Goal: Task Accomplishment & Management: Complete application form

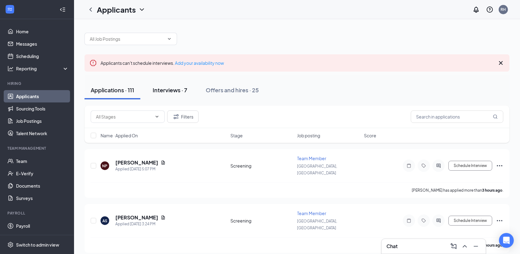
scroll to position [12, 0]
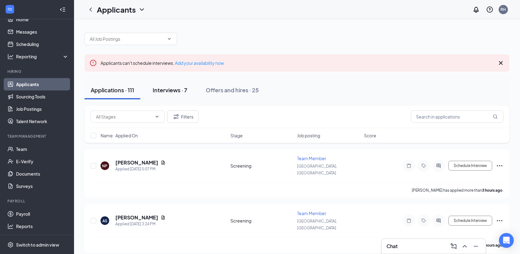
click at [180, 92] on div "Interviews · 7" at bounding box center [170, 90] width 35 height 8
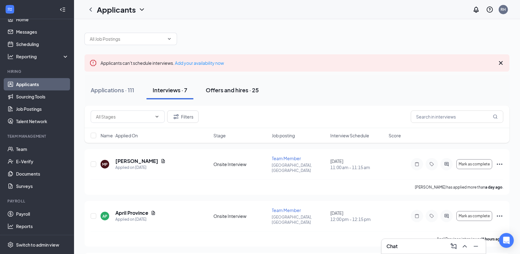
click at [252, 93] on div "Offers and hires · 25" at bounding box center [232, 90] width 53 height 8
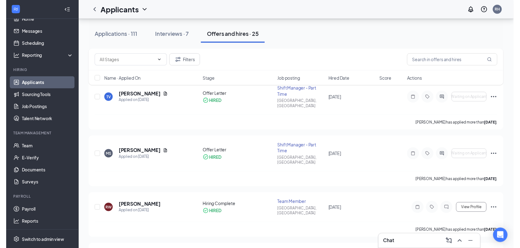
scroll to position [66, 0]
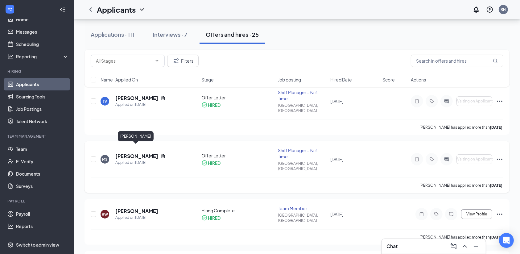
click at [142, 153] on h5 "Moses Soliman" at bounding box center [136, 156] width 43 height 7
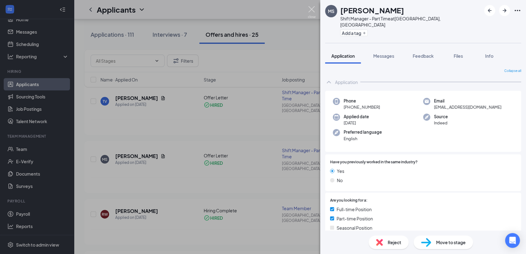
click at [314, 9] on img at bounding box center [312, 12] width 8 height 12
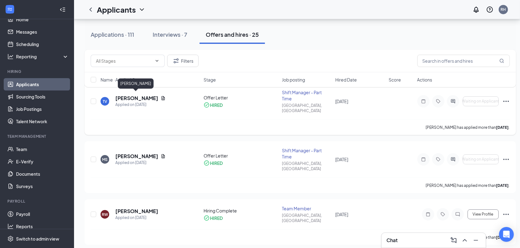
click at [146, 95] on h5 "Tina Velazquez" at bounding box center [136, 98] width 43 height 7
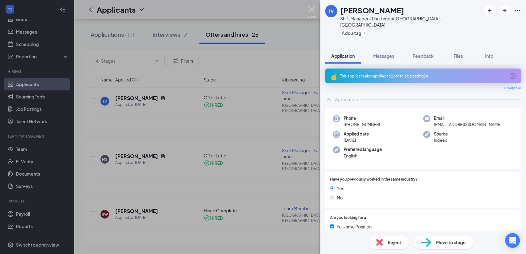
click at [311, 14] on img at bounding box center [312, 12] width 8 height 12
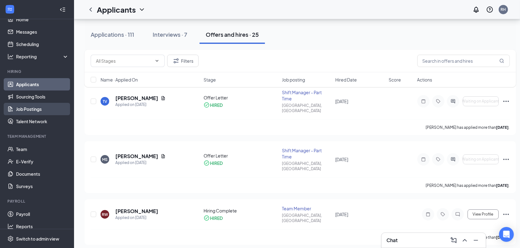
click at [36, 113] on link "Job Postings" at bounding box center [42, 109] width 53 height 12
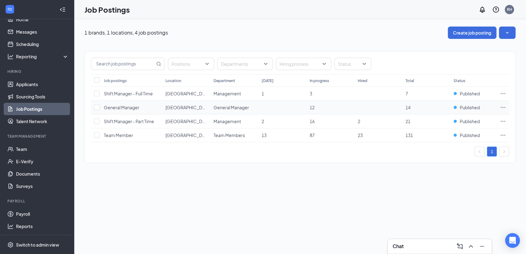
click at [400, 106] on td at bounding box center [379, 108] width 48 height 14
click at [30, 153] on link "Team" at bounding box center [42, 149] width 53 height 12
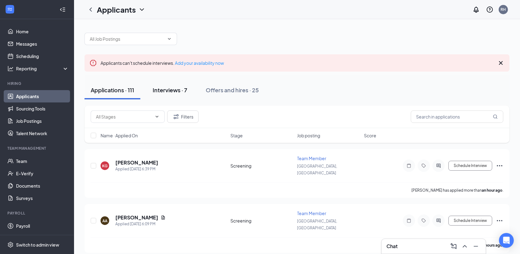
click at [174, 88] on div "Interviews · 7" at bounding box center [170, 90] width 35 height 8
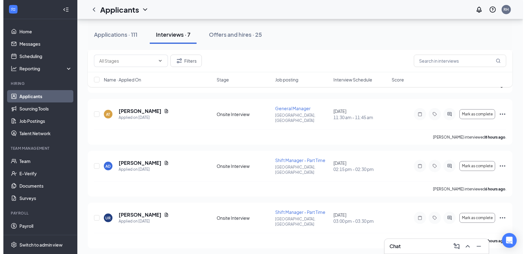
scroll to position [224, 0]
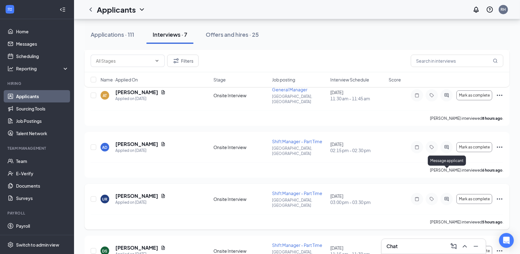
click at [444, 196] on icon "ActiveChat" at bounding box center [446, 198] width 7 height 5
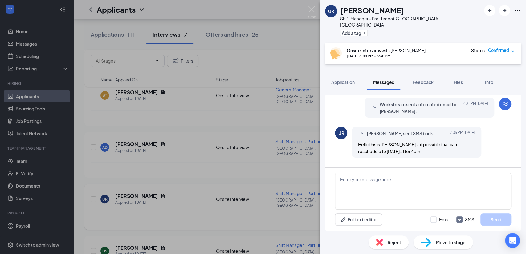
scroll to position [206, 0]
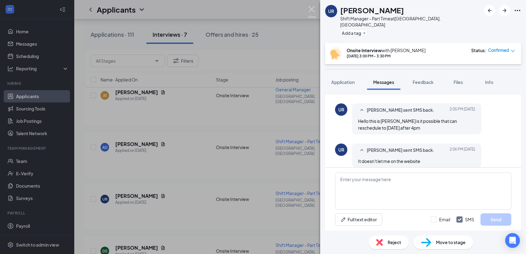
click at [311, 12] on img at bounding box center [312, 12] width 8 height 12
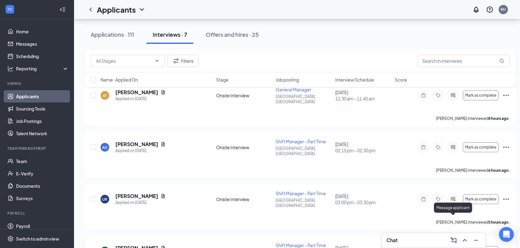
click at [452, 249] on icon "ActiveChat" at bounding box center [453, 251] width 4 height 4
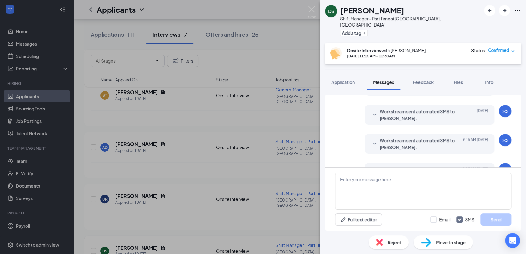
scroll to position [190, 0]
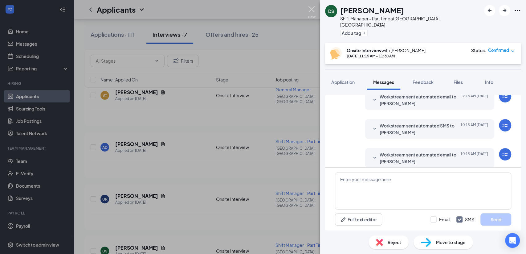
click at [314, 9] on img at bounding box center [312, 12] width 8 height 12
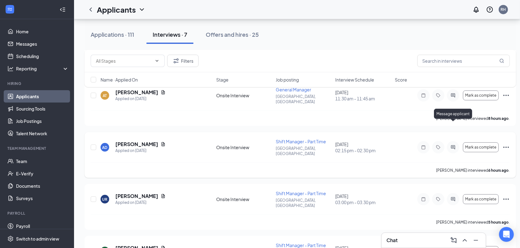
click at [452, 145] on icon "ActiveChat" at bounding box center [452, 147] width 7 height 5
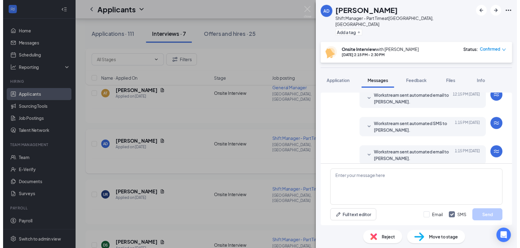
scroll to position [162, 0]
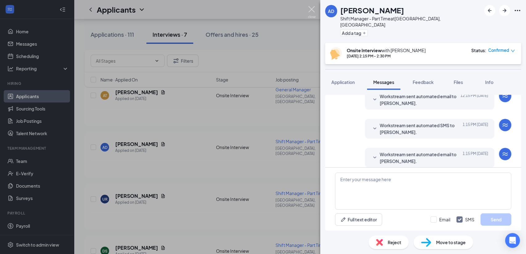
click at [313, 9] on img at bounding box center [312, 12] width 8 height 12
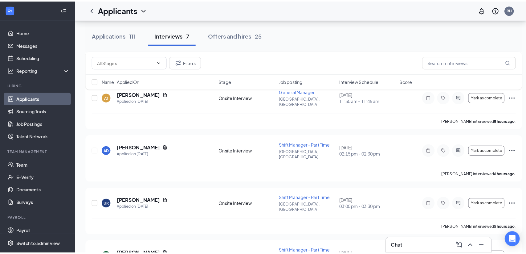
scroll to position [7, 0]
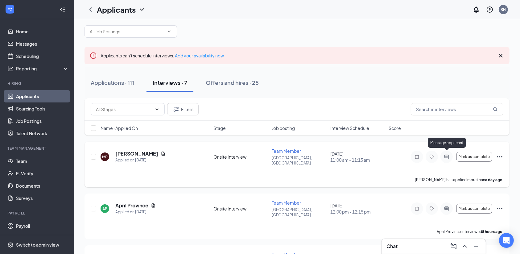
click at [446, 154] on icon "ActiveChat" at bounding box center [446, 156] width 4 height 4
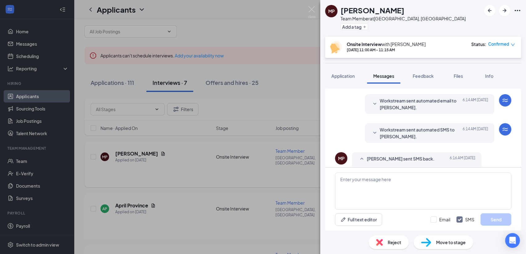
scroll to position [233, 0]
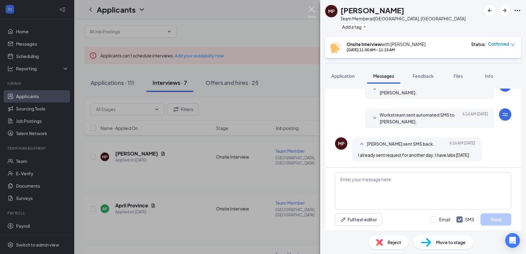
click at [311, 9] on img at bounding box center [312, 12] width 8 height 12
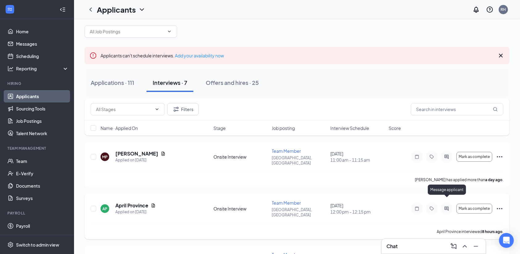
click at [446, 206] on icon "ActiveChat" at bounding box center [446, 208] width 4 height 4
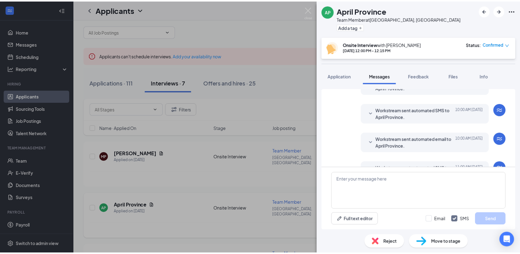
scroll to position [162, 0]
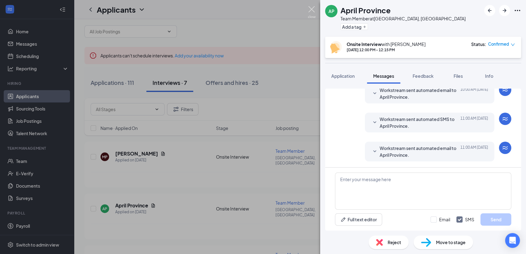
click at [315, 11] on img at bounding box center [312, 12] width 8 height 12
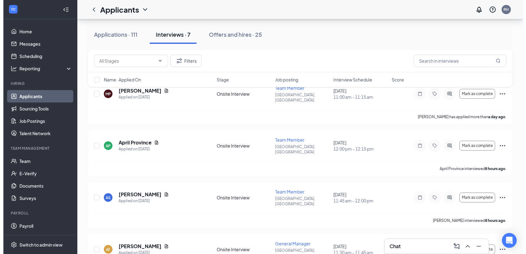
scroll to position [73, 0]
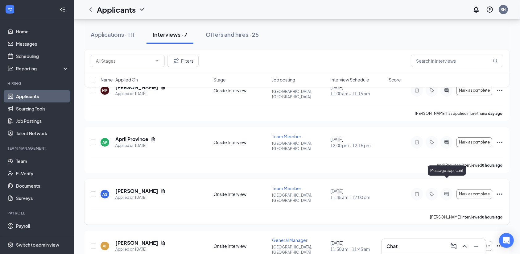
click at [447, 191] on icon "ActiveChat" at bounding box center [446, 193] width 7 height 5
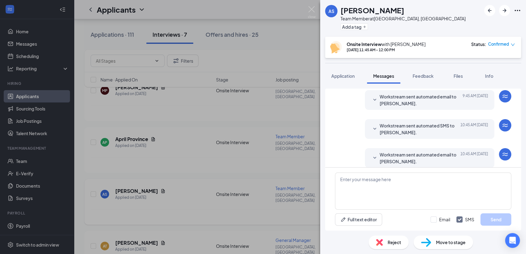
scroll to position [190, 0]
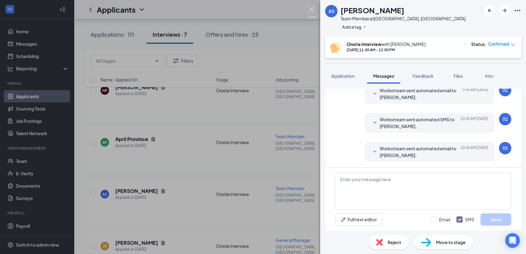
click at [311, 10] on img at bounding box center [312, 12] width 8 height 12
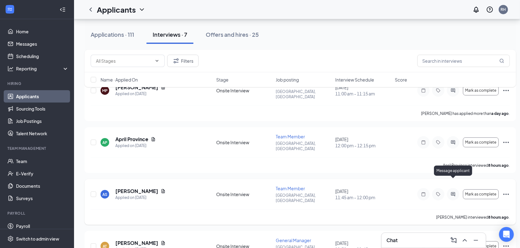
click at [451, 191] on icon "ActiveChat" at bounding box center [452, 193] width 7 height 5
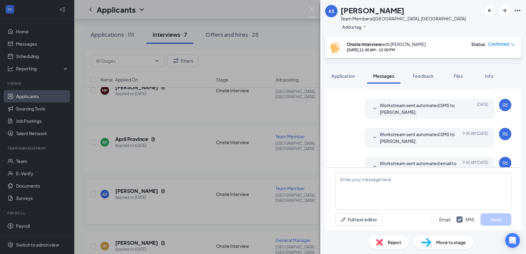
scroll to position [190, 0]
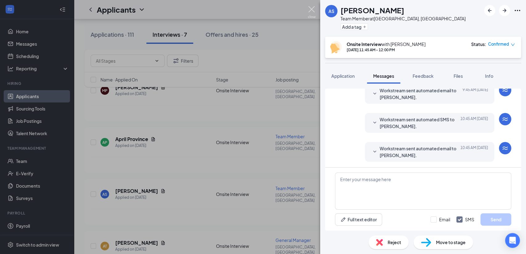
click at [312, 11] on img at bounding box center [312, 12] width 8 height 12
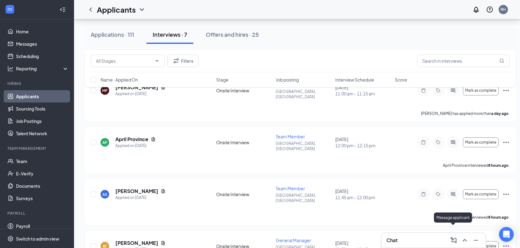
click at [456, 243] on icon "ActiveChat" at bounding box center [452, 245] width 7 height 5
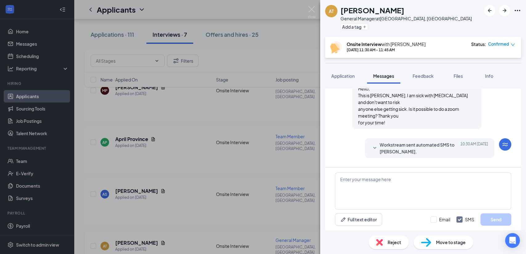
scroll to position [242, 0]
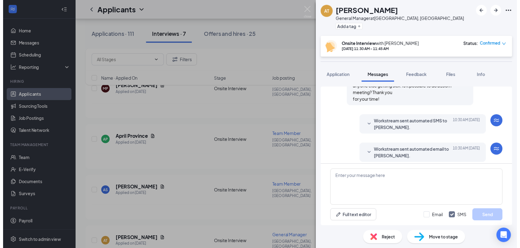
scroll to position [242, 0]
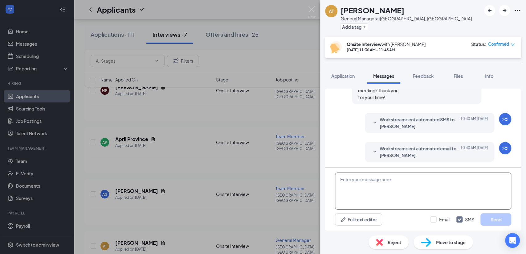
click at [441, 185] on textarea at bounding box center [423, 190] width 176 height 37
click at [311, 10] on img at bounding box center [312, 12] width 8 height 12
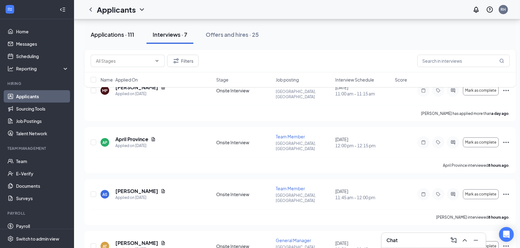
click at [121, 33] on div "Applications · 111" at bounding box center [112, 35] width 43 height 8
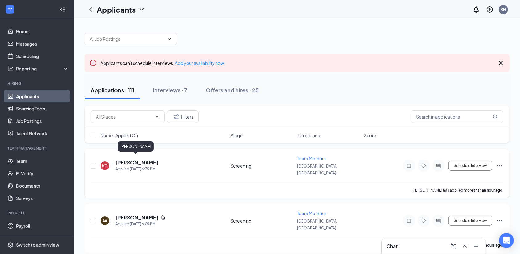
click at [134, 159] on h5 "Kialis Gonzalez" at bounding box center [136, 162] width 43 height 7
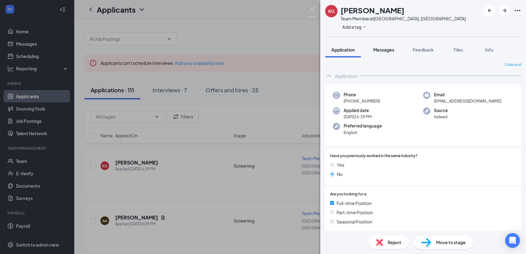
click at [390, 51] on span "Messages" at bounding box center [383, 50] width 21 height 6
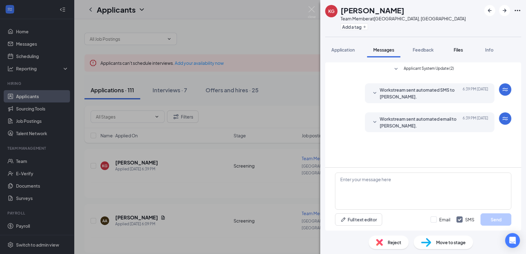
click at [457, 51] on span "Files" at bounding box center [458, 50] width 9 height 6
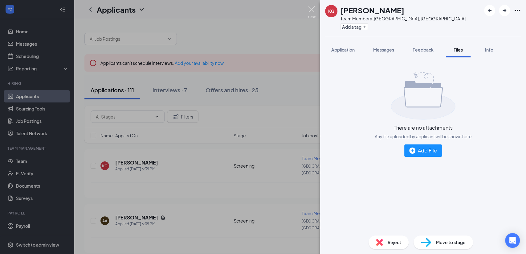
click at [312, 10] on img at bounding box center [312, 12] width 8 height 12
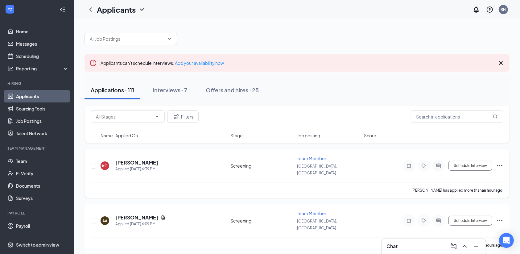
click at [502, 162] on icon "Ellipses" at bounding box center [499, 165] width 7 height 7
click at [462, 245] on li "Reject" at bounding box center [471, 251] width 63 height 14
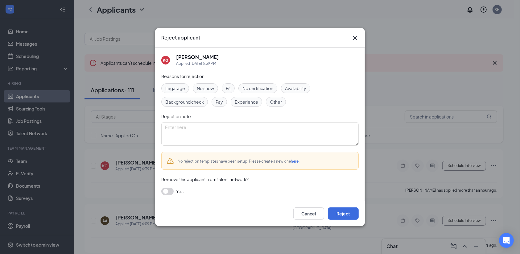
click at [265, 89] on span "No certification" at bounding box center [257, 88] width 31 height 7
click at [342, 214] on button "Reject" at bounding box center [343, 213] width 31 height 12
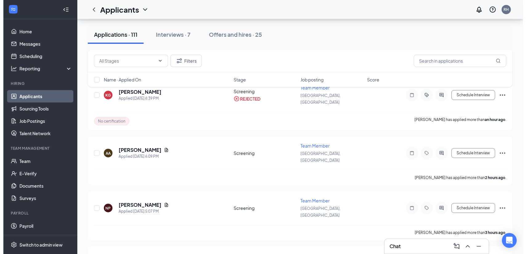
scroll to position [71, 0]
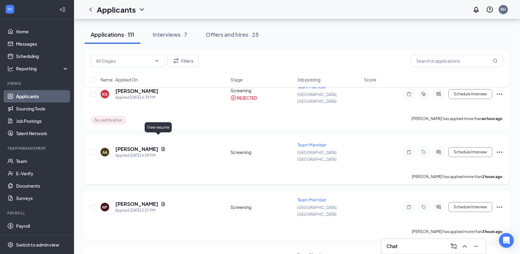
click at [162, 147] on icon "Document" at bounding box center [163, 149] width 3 height 4
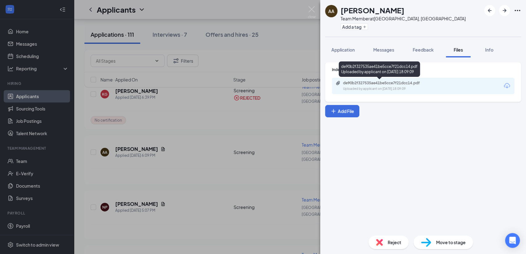
click at [369, 87] on div "Uploaded by applicant on Aug 26, 2025 at 18:09:09" at bounding box center [389, 88] width 93 height 5
click at [365, 85] on div "de90b2f327535ae41be5cce7f21dcc14.pdf Uploaded by applicant on Aug 26, 2025 at 1…" at bounding box center [386, 85] width 100 height 11
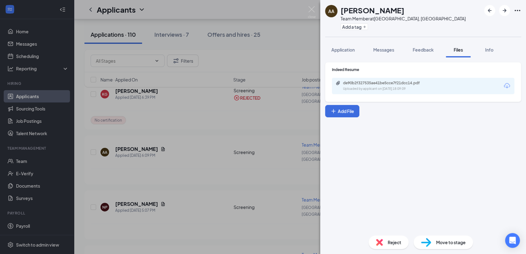
click at [453, 243] on span "Move to stage" at bounding box center [451, 242] width 30 height 7
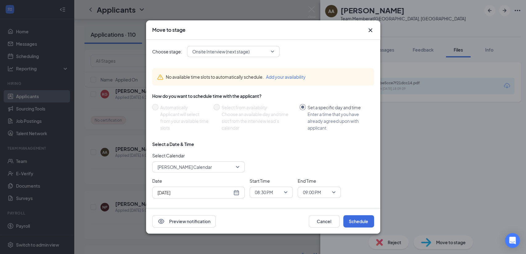
click at [239, 192] on div "Aug 26, 2025" at bounding box center [199, 192] width 82 height 7
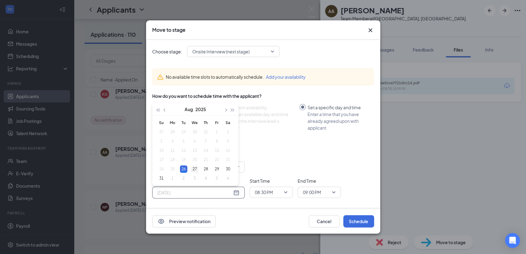
type input "Aug 27, 2025"
click at [194, 168] on div "27" at bounding box center [194, 168] width 7 height 7
click at [284, 191] on span "08:30 PM" at bounding box center [271, 191] width 33 height 9
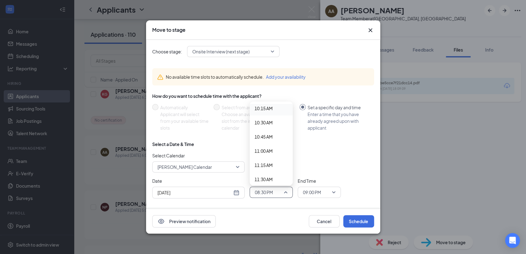
scroll to position [592, 0]
click at [271, 142] on span "11:00 AM" at bounding box center [264, 142] width 18 height 7
click at [332, 192] on span "09:00 PM" at bounding box center [319, 191] width 33 height 9
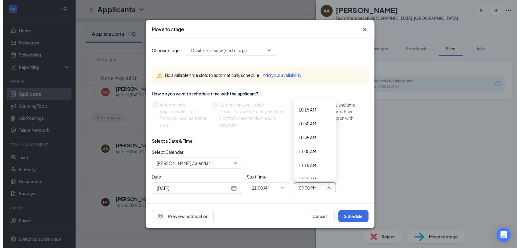
scroll to position [575, 0]
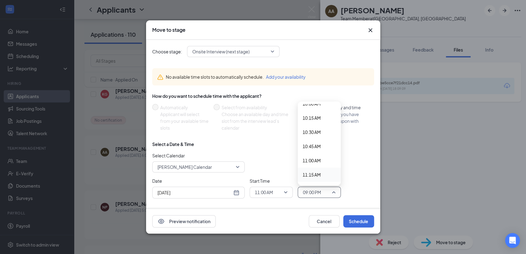
click at [319, 173] on span "11:15 AM" at bounding box center [312, 174] width 18 height 7
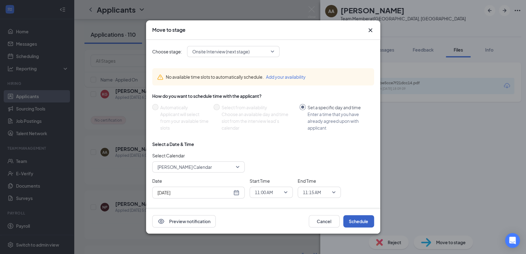
click at [359, 220] on button "Schedule" at bounding box center [359, 221] width 31 height 12
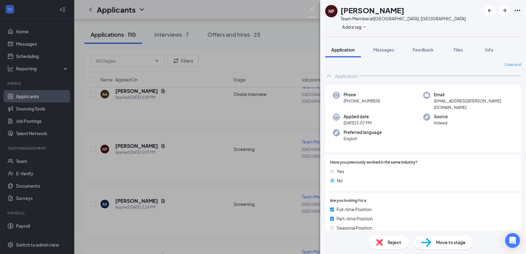
click at [19, 29] on div "NP Naja Patterson Team Member at Orlando, FL Add a tag Application Messages Fee…" at bounding box center [263, 127] width 526 height 254
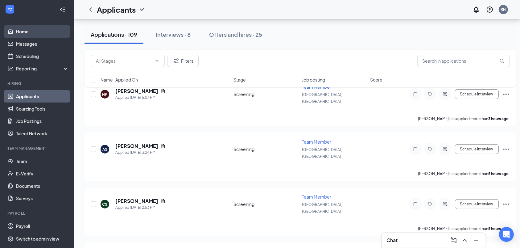
click at [28, 32] on link "Home" at bounding box center [42, 31] width 53 height 12
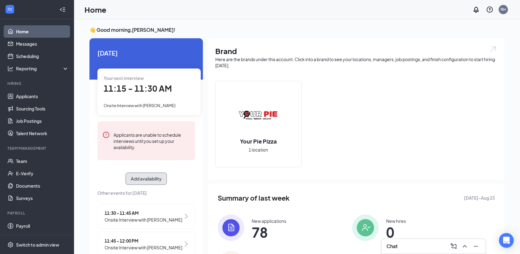
click at [152, 177] on button "Add availability" at bounding box center [146, 178] width 41 height 12
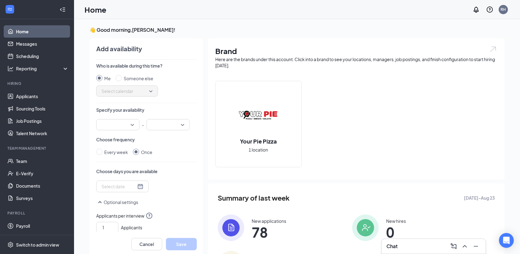
scroll to position [2, 0]
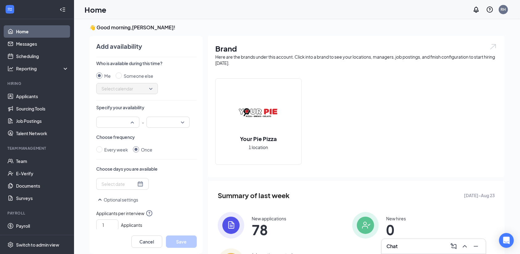
click at [128, 121] on div at bounding box center [117, 122] width 43 height 11
click at [116, 193] on span "11:00 AM" at bounding box center [117, 193] width 33 height 7
click at [175, 125] on input "search" at bounding box center [165, 122] width 31 height 10
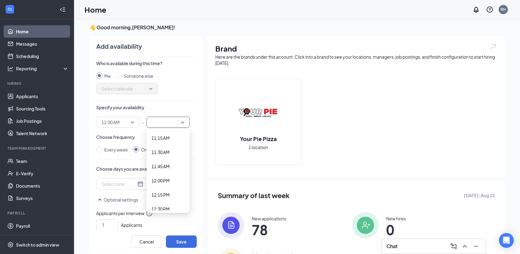
scroll to position [632, 0]
click at [165, 159] on span "11:30 AM" at bounding box center [167, 159] width 33 height 7
click at [128, 184] on div at bounding box center [122, 183] width 42 height 7
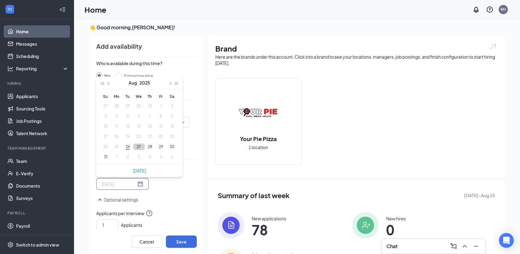
click at [133, 147] on button "27" at bounding box center [138, 146] width 11 height 6
type input "2025-08-27"
click at [163, 200] on p "Optional settings" at bounding box center [146, 199] width 101 height 7
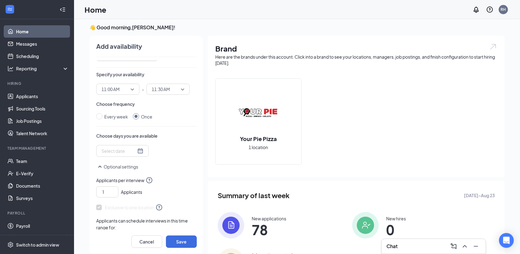
scroll to position [59, 0]
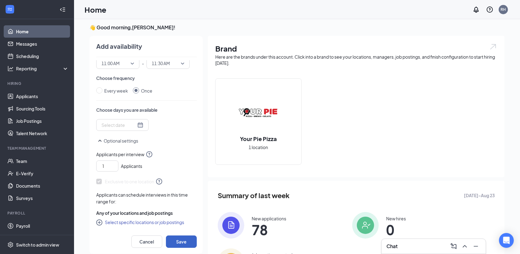
click at [180, 240] on button "Save" at bounding box center [181, 241] width 31 height 12
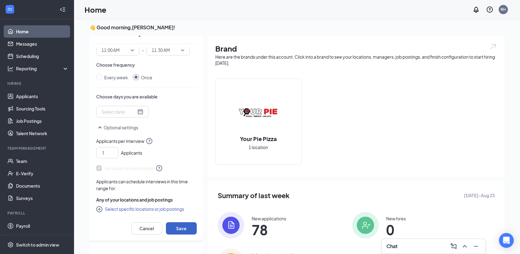
scroll to position [0, 0]
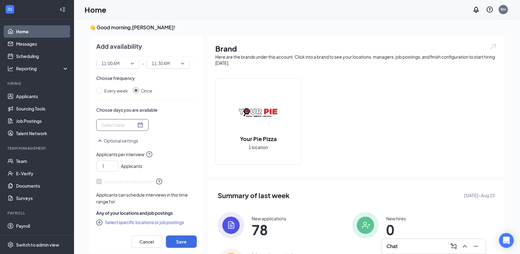
click at [129, 125] on div at bounding box center [122, 124] width 42 height 7
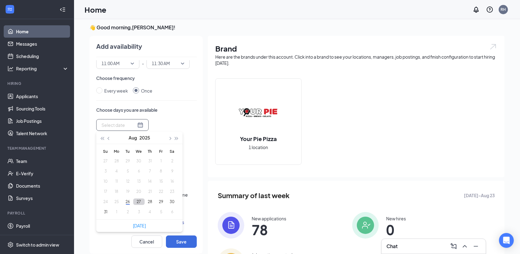
type input "2025-08-27"
click at [133, 200] on button "27" at bounding box center [138, 201] width 11 height 6
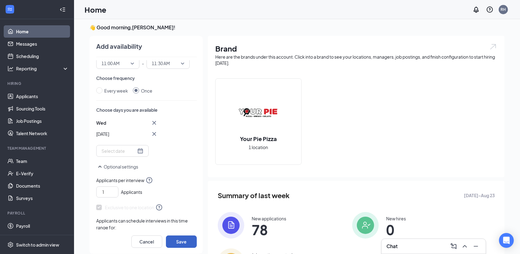
click at [180, 237] on button "Save" at bounding box center [181, 241] width 31 height 12
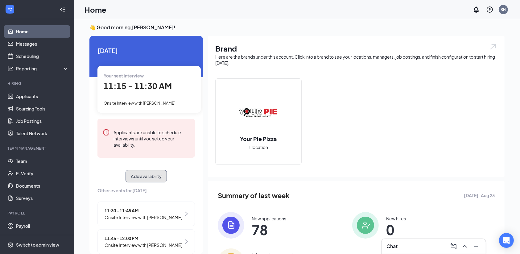
click at [152, 179] on button "Add availability" at bounding box center [146, 176] width 41 height 12
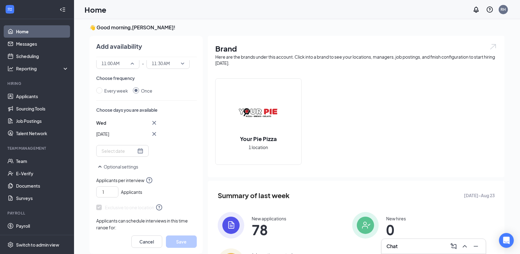
click at [126, 64] on span "11:00 AM" at bounding box center [117, 63] width 33 height 9
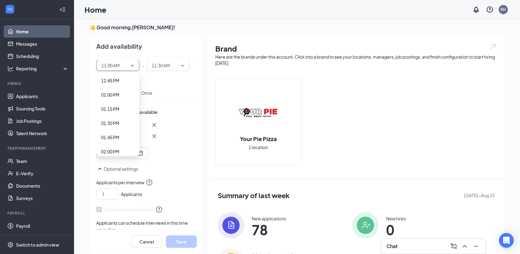
scroll to position [744, 0]
click at [113, 104] on span "01:30 PM" at bounding box center [117, 104] width 33 height 7
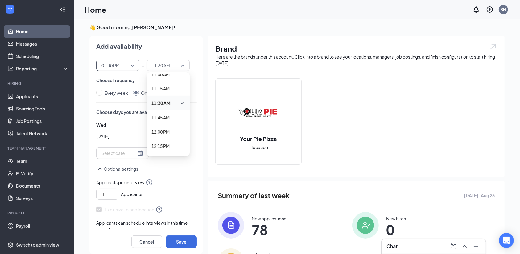
click at [177, 67] on span "11:30 AM" at bounding box center [168, 65] width 33 height 9
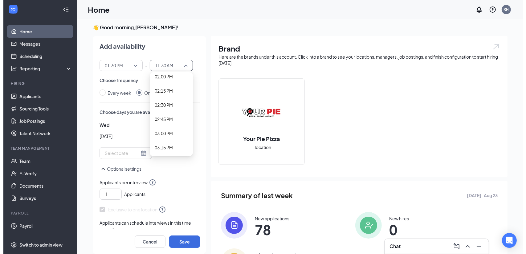
scroll to position [813, 0]
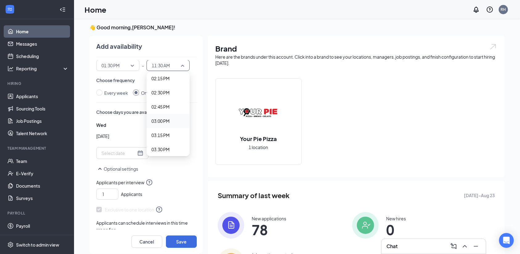
click at [161, 119] on span "03:00 PM" at bounding box center [160, 120] width 18 height 7
click at [130, 152] on div at bounding box center [122, 153] width 42 height 7
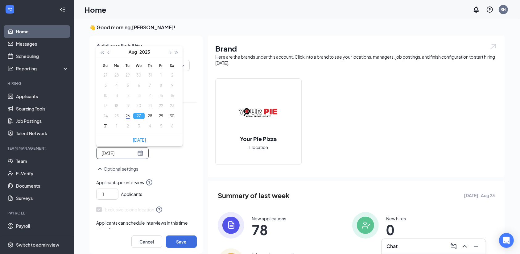
type input "2025-08-27"
click at [133, 115] on button "27" at bounding box center [138, 116] width 11 height 6
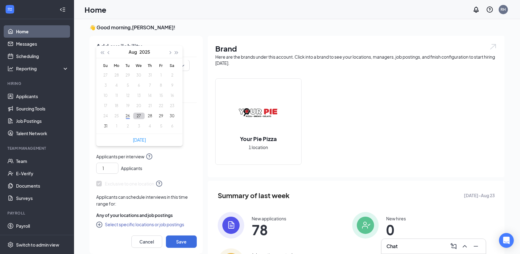
click at [133, 117] on button "27" at bounding box center [138, 116] width 11 height 6
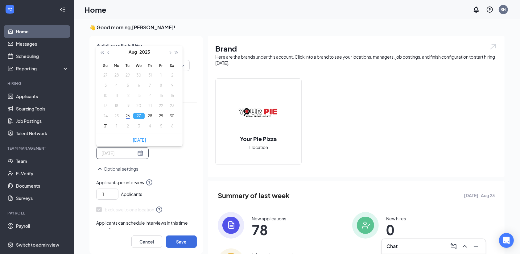
click at [133, 115] on button "27" at bounding box center [138, 116] width 11 height 6
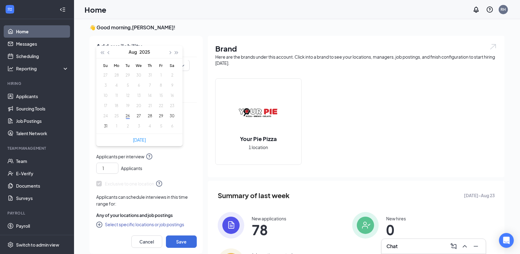
type input "2025-08-27"
click at [175, 185] on div "Exclusive to one location" at bounding box center [146, 183] width 101 height 7
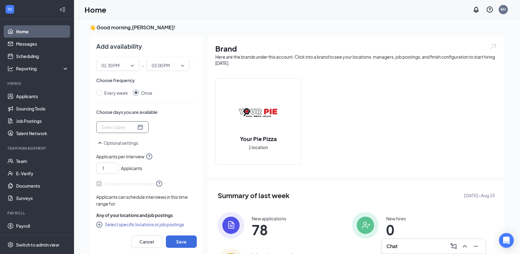
click at [103, 126] on input at bounding box center [118, 127] width 35 height 7
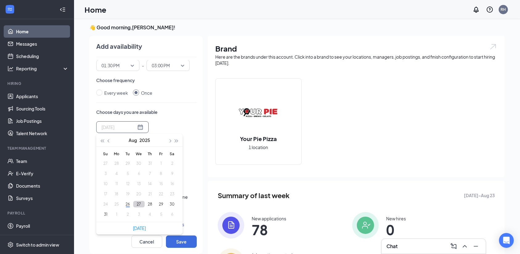
click at [133, 203] on button "27" at bounding box center [138, 204] width 11 height 6
type input "2025-08-27"
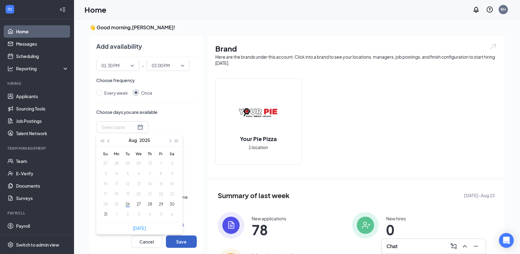
click at [175, 240] on button "Save" at bounding box center [181, 241] width 31 height 12
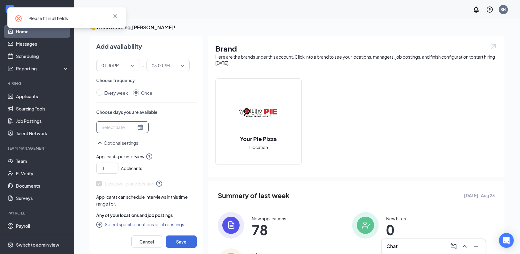
click at [130, 128] on div at bounding box center [122, 127] width 42 height 7
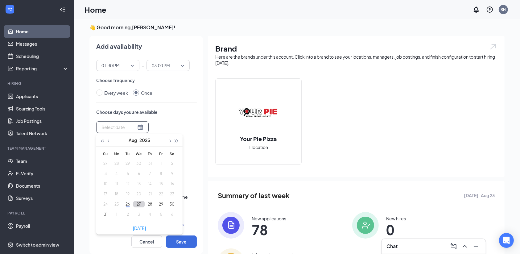
type input "2025-08-27"
click at [133, 202] on button "27" at bounding box center [138, 204] width 11 height 6
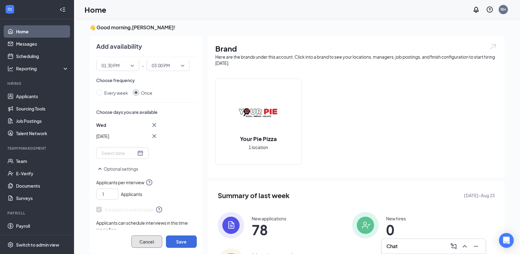
click at [138, 240] on button "Cancel" at bounding box center [146, 241] width 31 height 12
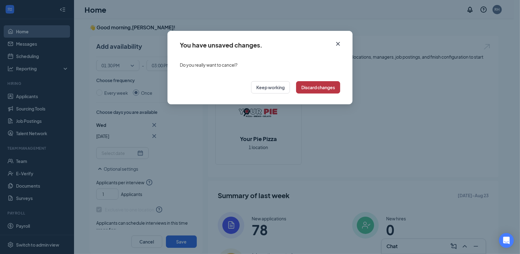
click at [314, 88] on button "Discard changes" at bounding box center [318, 87] width 44 height 12
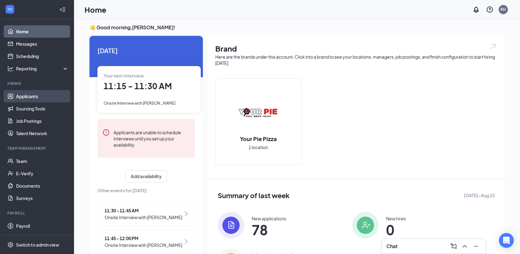
click at [29, 95] on link "Applicants" at bounding box center [42, 96] width 53 height 12
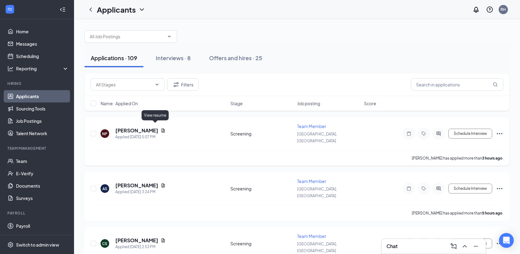
click at [161, 128] on icon "Document" at bounding box center [163, 130] width 5 height 5
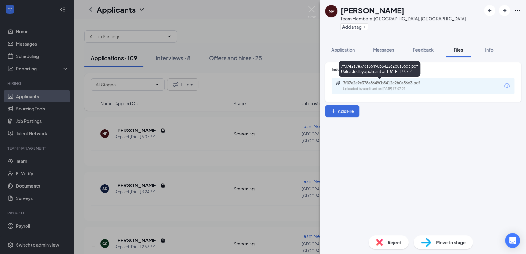
click at [353, 85] on div "7f07e2a9e378a86490b5412c2b0a56d3.pdf Uploaded by applicant on Aug 26, 2025 at 1…" at bounding box center [386, 85] width 100 height 11
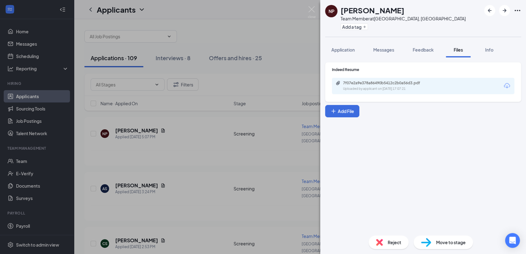
click at [441, 243] on span "Move to stage" at bounding box center [451, 242] width 30 height 7
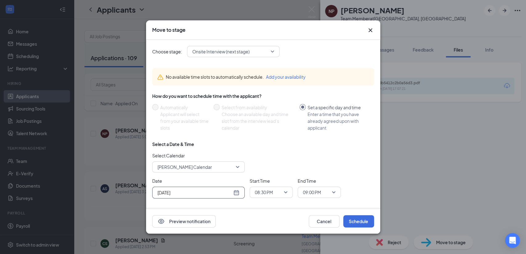
click at [237, 192] on div "Aug 26, 2025" at bounding box center [199, 192] width 82 height 7
type input "Aug 27, 2025"
click at [195, 169] on div "27" at bounding box center [194, 168] width 7 height 7
click at [289, 189] on div "08:30 PM" at bounding box center [271, 192] width 43 height 11
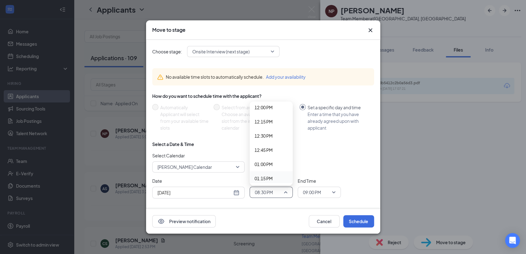
click at [269, 175] on span "01:15 PM" at bounding box center [264, 178] width 18 height 7
click at [335, 193] on div "09:00 PM" at bounding box center [319, 192] width 43 height 11
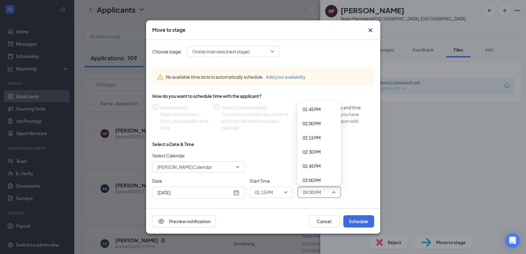
scroll to position [713, 0]
click at [316, 163] on span "01:30 PM" at bounding box center [312, 164] width 18 height 7
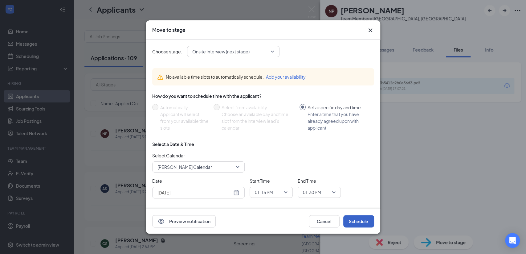
click at [356, 220] on button "Schedule" at bounding box center [359, 221] width 31 height 12
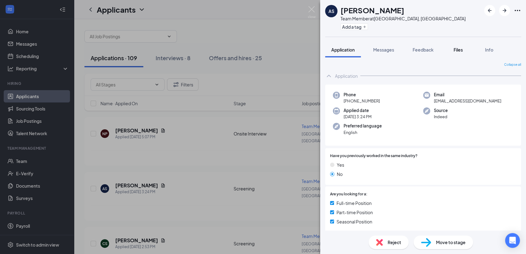
click at [459, 51] on span "Files" at bounding box center [458, 50] width 9 height 6
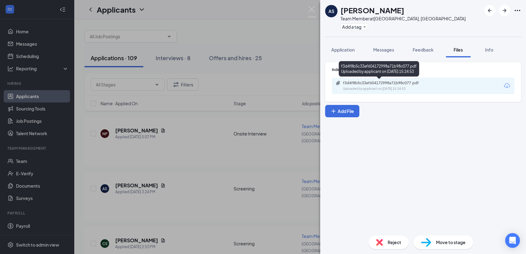
click at [375, 87] on div "Uploaded by applicant on Aug 26, 2025 at 15:24:53" at bounding box center [389, 88] width 93 height 5
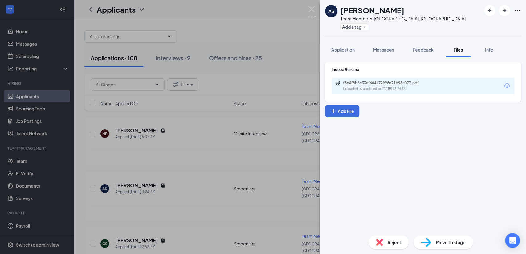
click at [447, 242] on span "Move to stage" at bounding box center [451, 242] width 30 height 7
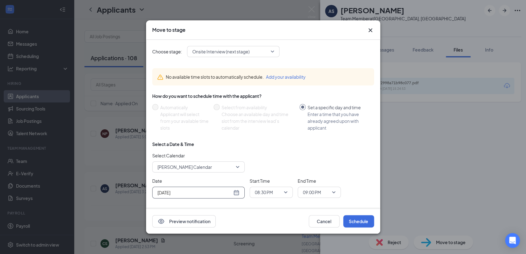
click at [235, 190] on div "Aug 26, 2025" at bounding box center [199, 192] width 82 height 7
type input "Aug 27, 2025"
click at [196, 167] on div "27" at bounding box center [194, 168] width 7 height 7
click at [272, 192] on span "08:30 PM" at bounding box center [264, 191] width 18 height 9
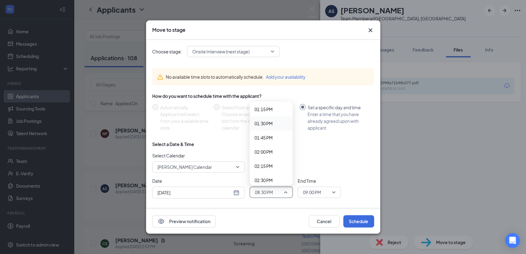
click at [265, 121] on span "01:30 PM" at bounding box center [264, 123] width 18 height 7
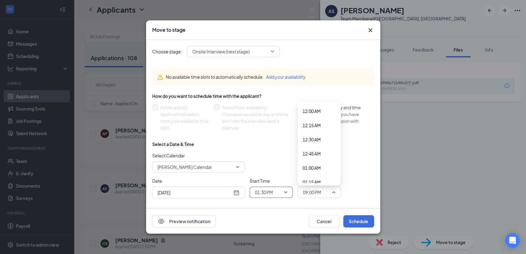
click at [327, 190] on span "09:00 PM" at bounding box center [316, 191] width 27 height 9
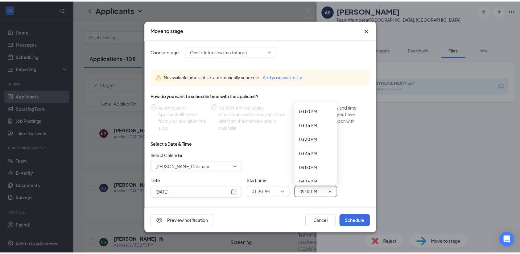
scroll to position [782, 0]
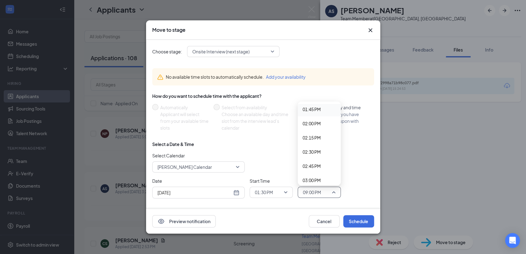
click at [315, 108] on span "01:45 PM" at bounding box center [312, 109] width 18 height 7
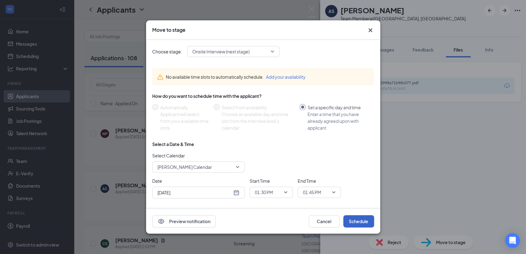
click at [351, 220] on button "Schedule" at bounding box center [359, 221] width 31 height 12
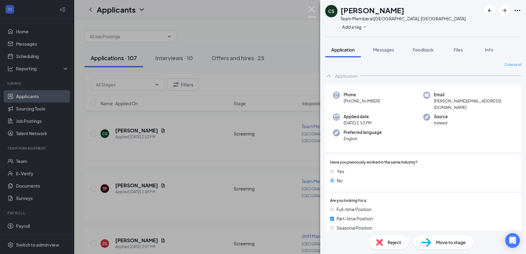
click at [311, 11] on img at bounding box center [312, 12] width 8 height 12
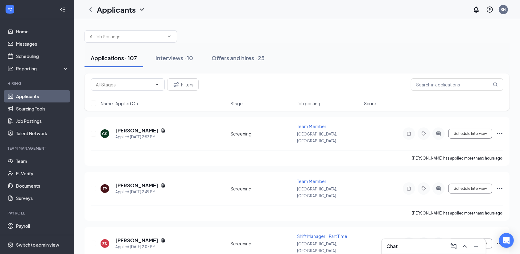
click at [32, 93] on link "Applicants" at bounding box center [42, 96] width 53 height 12
click at [25, 33] on link "Home" at bounding box center [42, 31] width 53 height 12
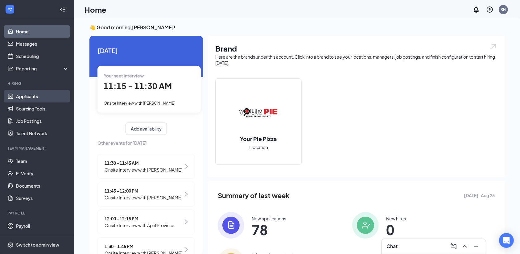
click at [33, 98] on link "Applicants" at bounding box center [42, 96] width 53 height 12
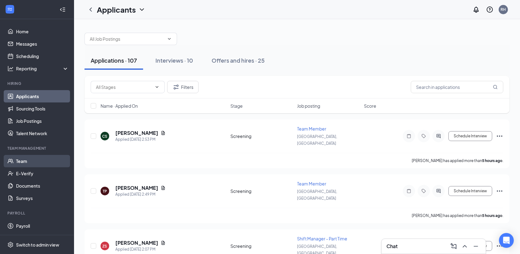
click at [24, 161] on link "Team" at bounding box center [42, 161] width 53 height 12
click at [180, 63] on div "Interviews · 10" at bounding box center [174, 60] width 38 height 8
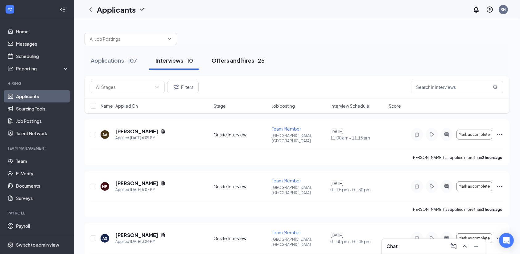
click at [237, 60] on div "Offers and hires · 25" at bounding box center [238, 60] width 53 height 8
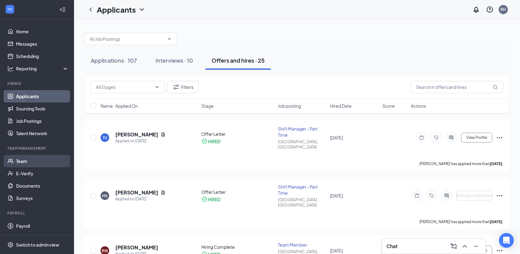
click at [32, 159] on link "Team" at bounding box center [42, 161] width 53 height 12
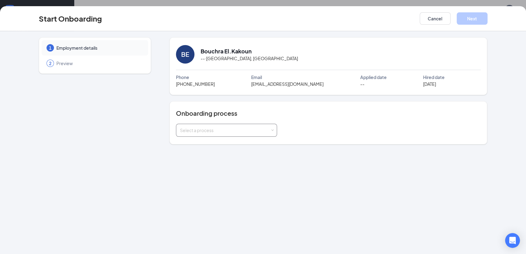
click at [268, 130] on div "Select a process" at bounding box center [225, 130] width 90 height 6
click at [240, 165] on li "Team Member Onboarding" at bounding box center [226, 165] width 101 height 11
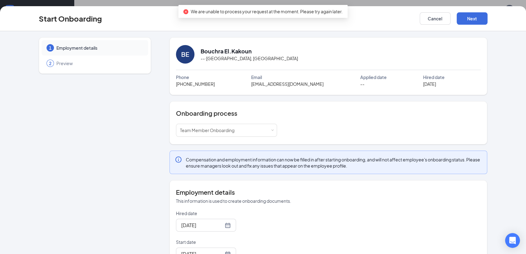
scroll to position [19, 0]
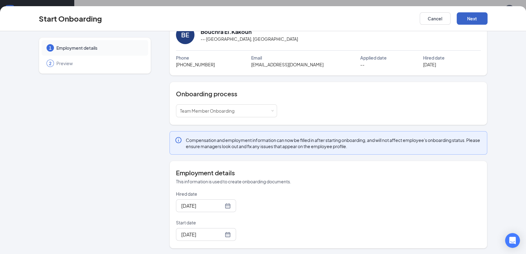
click at [471, 19] on button "Next" at bounding box center [472, 18] width 31 height 12
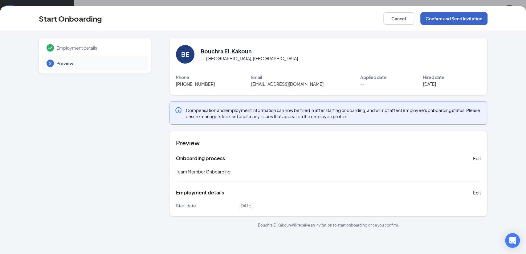
click at [471, 19] on button "Confirm and Send Invitation" at bounding box center [454, 18] width 67 height 12
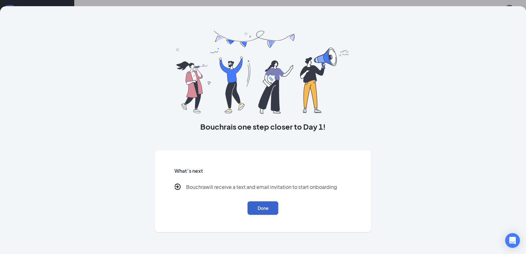
click at [270, 205] on button "Done" at bounding box center [263, 208] width 31 height 14
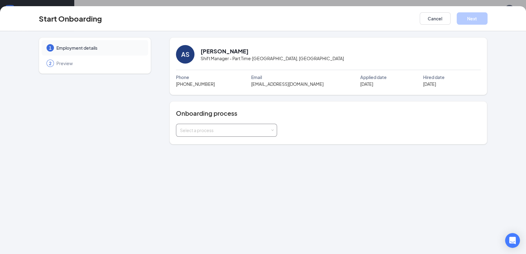
click at [274, 130] on div "Select a process" at bounding box center [226, 130] width 101 height 13
click at [243, 163] on li "Team Member Onboarding" at bounding box center [226, 165] width 101 height 11
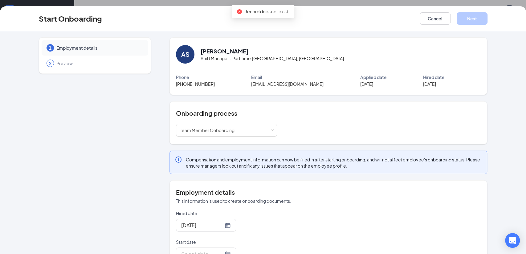
click at [115, 204] on div "1 Employment details 2 Preview" at bounding box center [95, 152] width 112 height 230
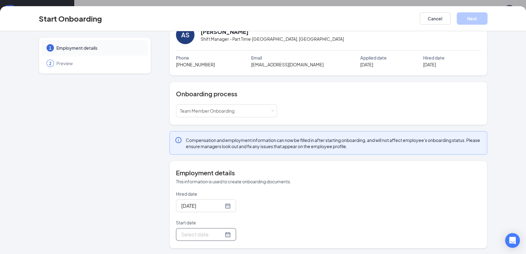
click at [219, 234] on div at bounding box center [206, 234] width 50 height 8
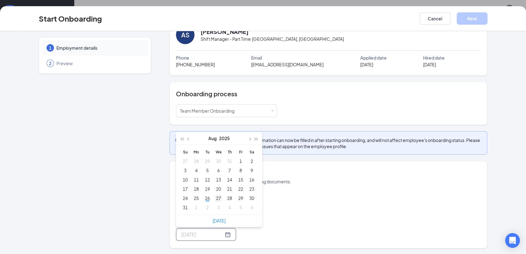
type input "Aug 27, 2025"
click at [215, 197] on div "27" at bounding box center [218, 197] width 7 height 7
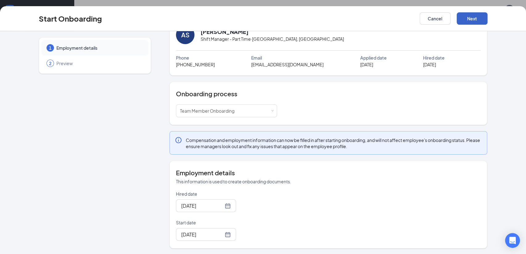
click at [475, 16] on button "Next" at bounding box center [472, 18] width 31 height 12
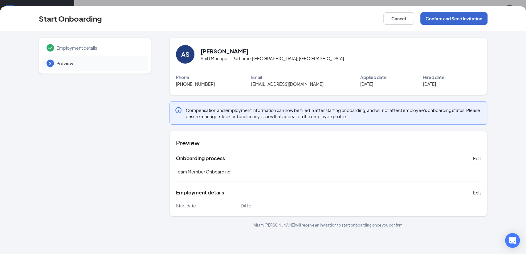
scroll to position [0, 0]
click at [472, 21] on button "Confirm and Send Invitation" at bounding box center [454, 18] width 67 height 12
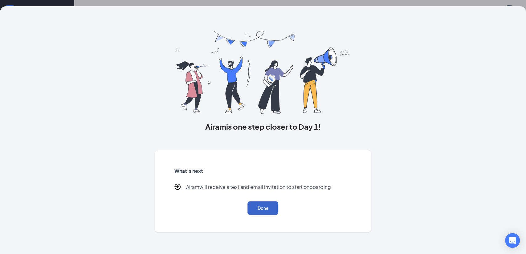
click at [266, 213] on button "Done" at bounding box center [263, 208] width 31 height 14
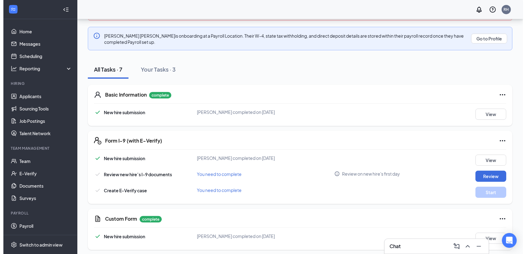
scroll to position [115, 0]
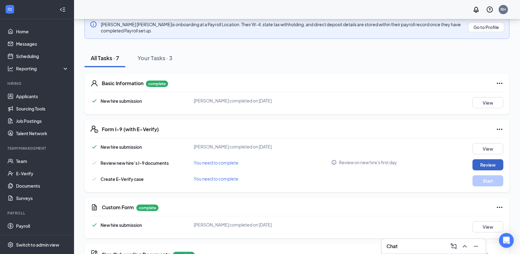
click at [488, 165] on button "Review" at bounding box center [487, 164] width 31 height 11
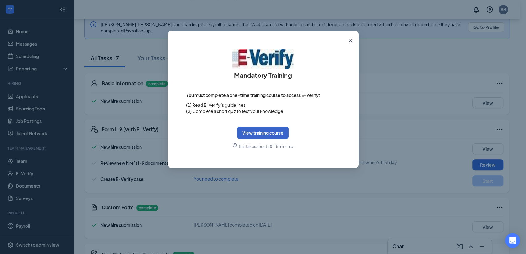
click at [273, 134] on button "View training course" at bounding box center [263, 132] width 52 height 12
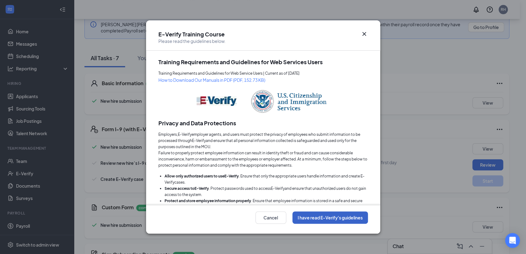
click at [317, 222] on button "I have read E-Verify's guidelines" at bounding box center [331, 217] width 76 height 12
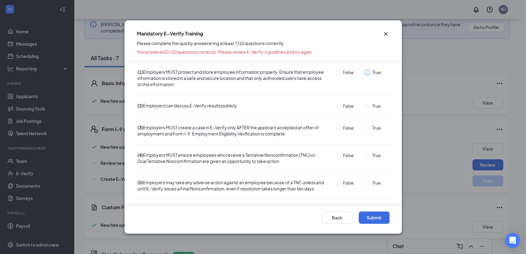
click at [365, 72] on input "True" at bounding box center [367, 72] width 5 height 5
radio input "true"
click at [365, 106] on input "True" at bounding box center [367, 106] width 5 height 5
radio input "true"
click at [365, 127] on input "True" at bounding box center [367, 128] width 5 height 5
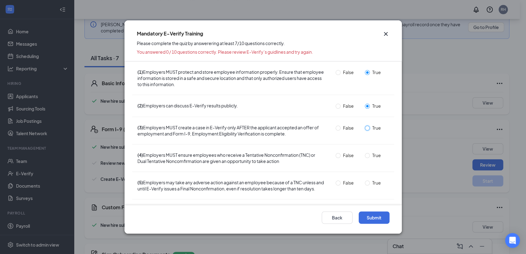
radio input "true"
click at [365, 155] on input "True" at bounding box center [367, 155] width 5 height 5
radio input "true"
click at [365, 184] on input "True" at bounding box center [367, 182] width 5 height 5
radio input "true"
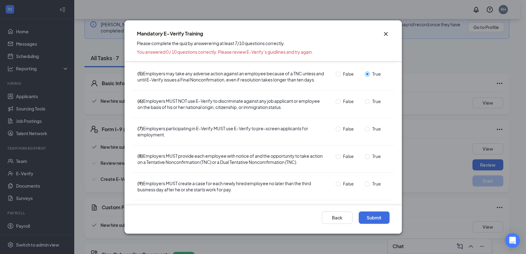
scroll to position [93, 0]
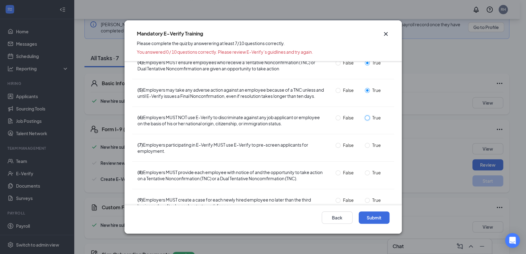
click at [365, 120] on input "True" at bounding box center [367, 117] width 5 height 5
radio input "true"
click at [365, 148] on input "True" at bounding box center [367, 145] width 5 height 5
radio input "true"
click at [365, 175] on input "True" at bounding box center [367, 172] width 5 height 5
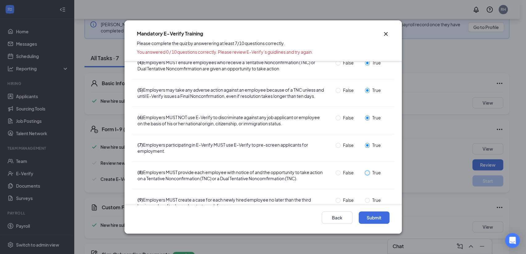
radio input "true"
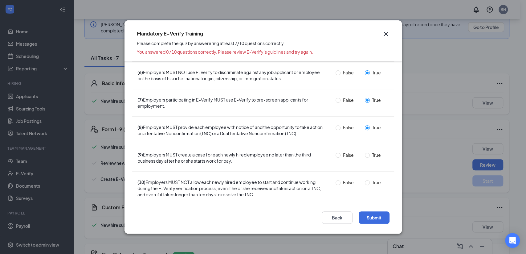
scroll to position [143, 0]
click at [365, 155] on input "True" at bounding box center [367, 155] width 5 height 5
radio input "true"
click at [365, 181] on input "True" at bounding box center [367, 182] width 5 height 5
radio input "true"
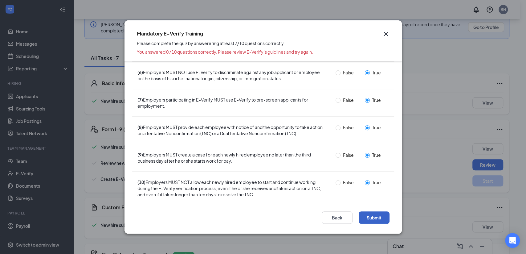
click at [372, 217] on button "Submit" at bounding box center [374, 217] width 31 height 12
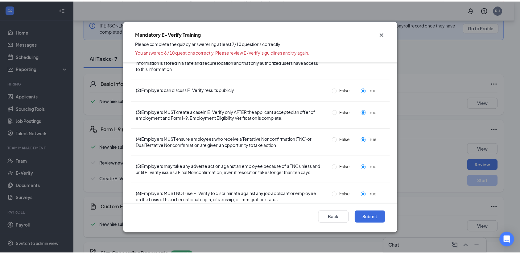
scroll to position [0, 0]
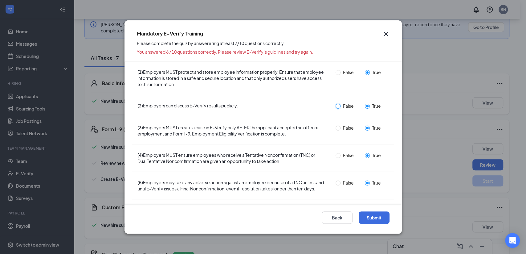
click at [336, 105] on input "False" at bounding box center [338, 106] width 5 height 5
radio input "true"
click at [372, 217] on button "Submit" at bounding box center [374, 217] width 31 height 12
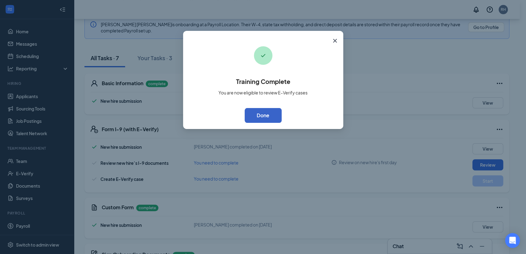
click at [276, 116] on button "Done" at bounding box center [263, 115] width 37 height 15
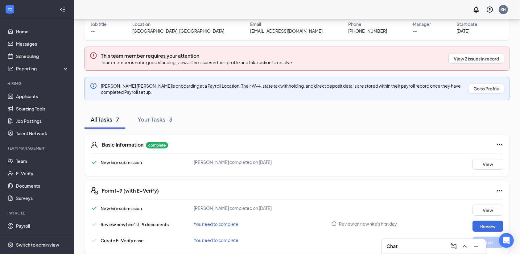
scroll to position [47, 0]
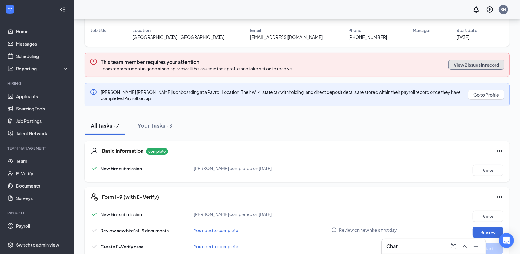
click at [468, 65] on button "View 2 issues in record" at bounding box center [476, 65] width 56 height 10
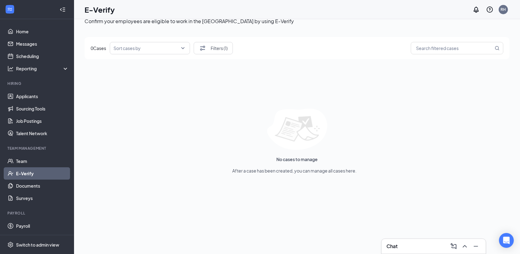
scroll to position [11, 0]
click at [19, 160] on link "Team" at bounding box center [42, 161] width 53 height 12
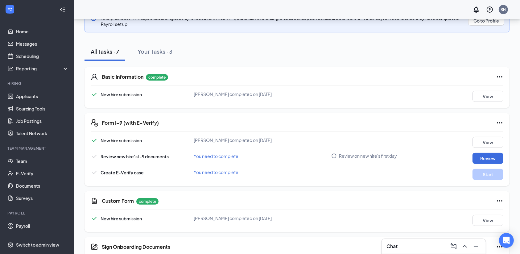
scroll to position [99, 0]
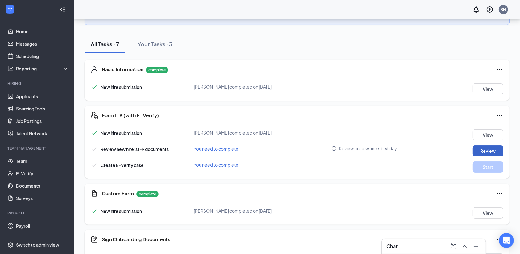
click at [491, 150] on button "Review" at bounding box center [487, 150] width 31 height 11
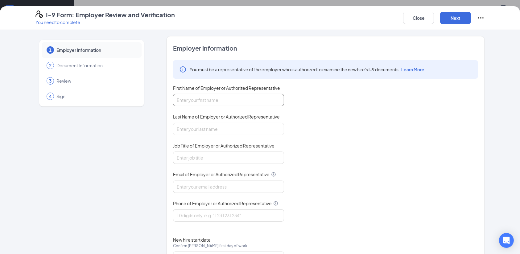
click at [259, 104] on input "First Name of Employer or Authorized Representative" at bounding box center [228, 100] width 111 height 12
type input "Rula"
type input "Wakeel"
type input "[EMAIL_ADDRESS][DOMAIN_NAME]"
type input "8134044199"
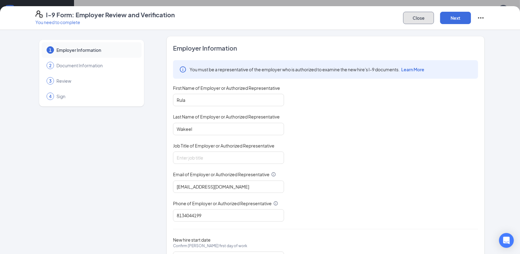
click at [413, 17] on button "Close" at bounding box center [418, 18] width 31 height 12
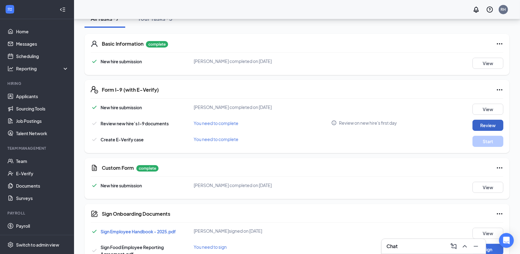
scroll to position [108, 0]
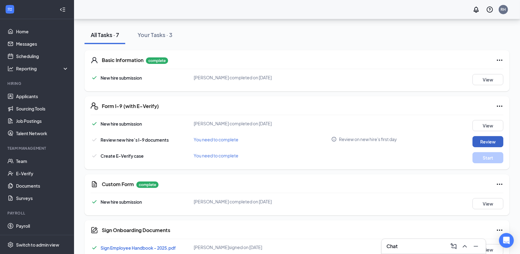
click at [488, 142] on button "Review" at bounding box center [487, 141] width 31 height 11
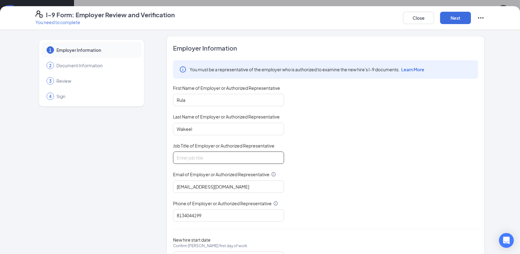
click at [221, 152] on input "Job Title of Employer or Authorized Representative" at bounding box center [228, 157] width 111 height 12
type input "OWNER"
click at [342, 186] on div "You must be a representative of the employer who is authorized to examine the n…" at bounding box center [325, 140] width 305 height 161
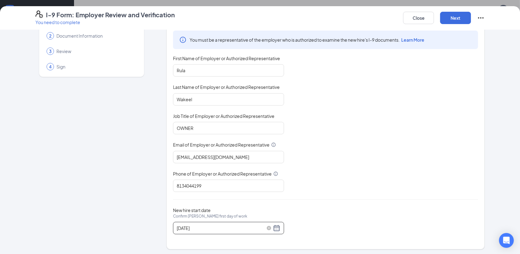
click at [270, 227] on div "[DATE]" at bounding box center [229, 227] width 104 height 7
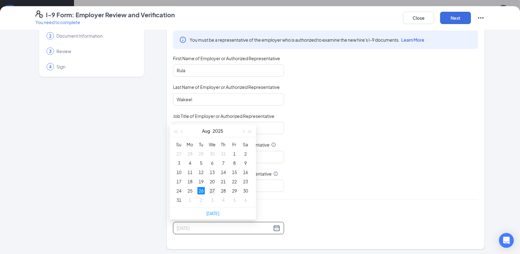
type input "08/27/2025"
click at [211, 189] on div "27" at bounding box center [211, 190] width 7 height 7
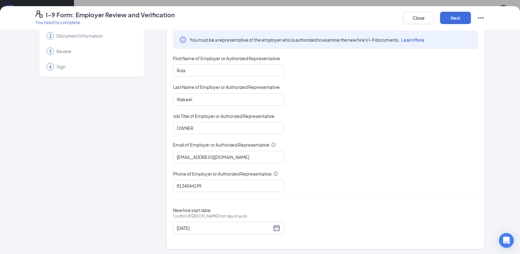
click at [361, 216] on div "New hire start date Confirm Aviel Vargas's first day of work 08/27/2025" at bounding box center [325, 220] width 305 height 27
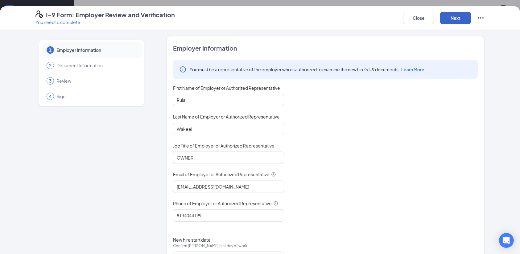
click at [461, 21] on button "Next" at bounding box center [455, 18] width 31 height 12
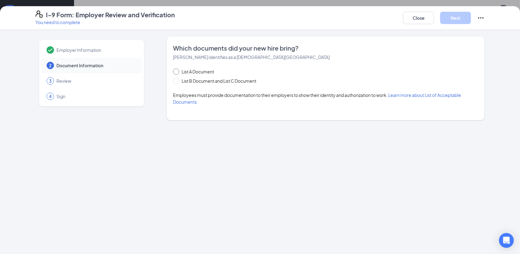
click at [179, 70] on span at bounding box center [176, 71] width 6 height 6
click at [177, 70] on input "List A Document" at bounding box center [175, 70] width 4 height 4
radio input "true"
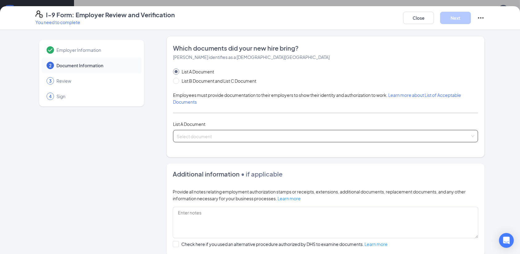
click at [223, 136] on div "Select document U.S. Passport or Passport Card Receipt showing that employee ha…" at bounding box center [325, 136] width 305 height 12
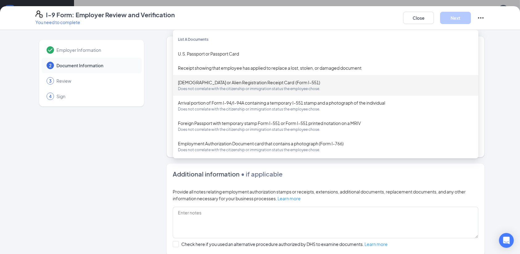
click at [153, 129] on div "Employer Information 2 Document Information 3 Review 4 Sign Which documents did…" at bounding box center [259, 175] width 449 height 278
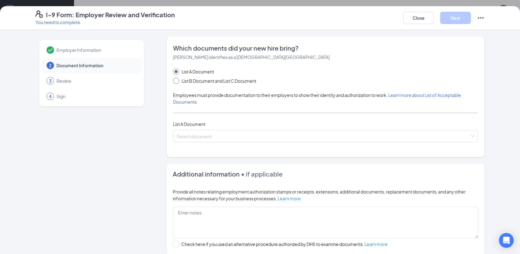
click at [173, 80] on input "List B Document and List C Document" at bounding box center [175, 80] width 4 height 4
radio input "true"
radio input "false"
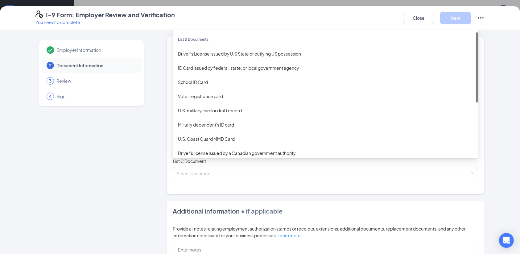
click at [197, 137] on div "Select document List B Documents Driver’s License issued by U.S State or outlyi…" at bounding box center [325, 136] width 305 height 12
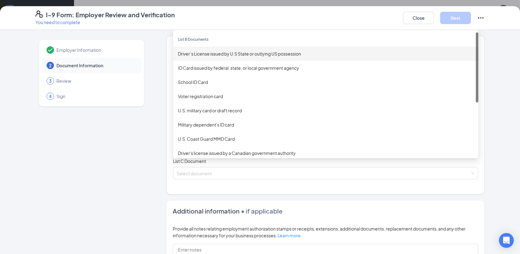
click at [208, 56] on div "Driver’s License issued by U.S State or outlying US possession" at bounding box center [325, 53] width 295 height 7
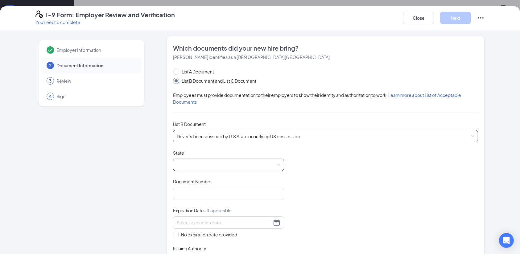
click at [206, 167] on span at bounding box center [229, 165] width 104 height 12
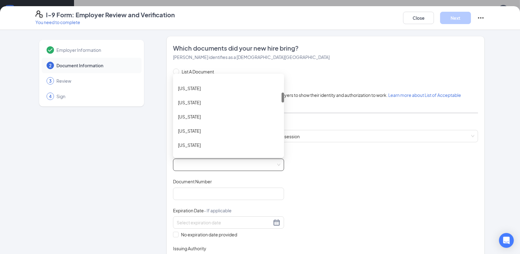
scroll to position [128, 0]
drag, startPoint x: 280, startPoint y: 80, endPoint x: 280, endPoint y: 96, distance: 16.0
click at [282, 96] on div at bounding box center [283, 98] width 2 height 10
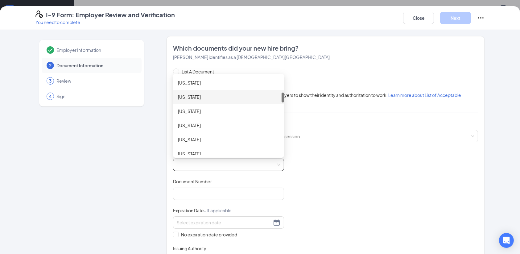
click at [220, 97] on div "[US_STATE]" at bounding box center [228, 96] width 101 height 7
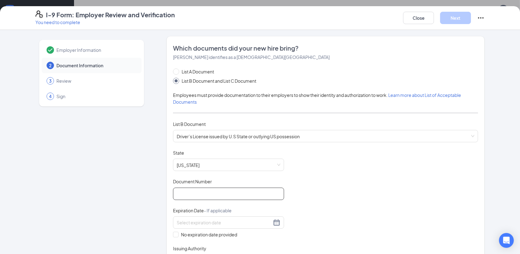
click at [195, 193] on input "Document Number" at bounding box center [228, 193] width 111 height 12
type input "v626655463000"
click at [272, 221] on div at bounding box center [229, 222] width 104 height 7
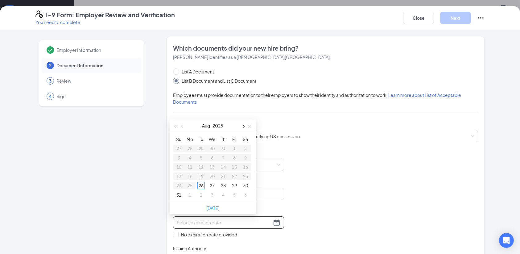
click at [242, 126] on span "button" at bounding box center [242, 126] width 3 height 3
click at [191, 165] on div "10" at bounding box center [189, 166] width 7 height 7
click at [336, 199] on div "Document Title Driver’s License issued by U.S State or outlying US possession S…" at bounding box center [325, 208] width 305 height 117
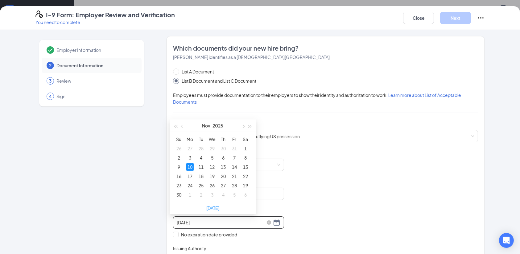
click at [207, 222] on input "11/10/2025" at bounding box center [224, 222] width 95 height 7
click at [214, 156] on div "10" at bounding box center [211, 157] width 7 height 7
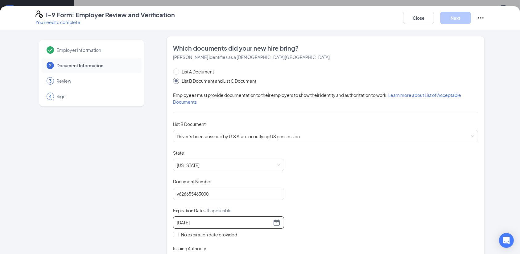
type input "11/10/2032"
click at [126, 201] on div "Employer Information 2 Document Information 3 Review 4 Sign" at bounding box center [91, 256] width 112 height 440
click at [130, 214] on div "Employer Information 2 Document Information 3 Review 4 Sign" at bounding box center [91, 256] width 112 height 440
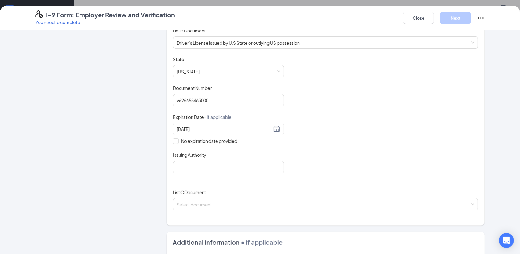
scroll to position [94, 0]
click at [254, 163] on input "Issuing Authority" at bounding box center [228, 166] width 111 height 12
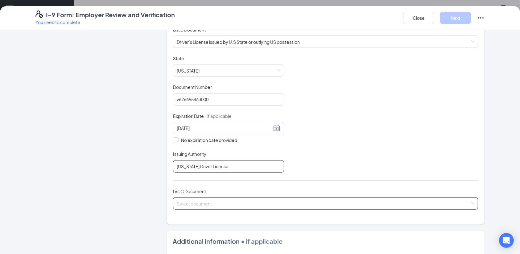
type input "Florida Driver License"
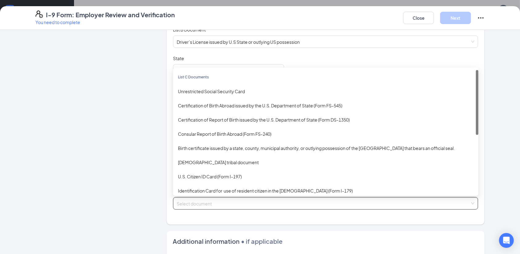
click at [243, 199] on input "search" at bounding box center [323, 201] width 293 height 9
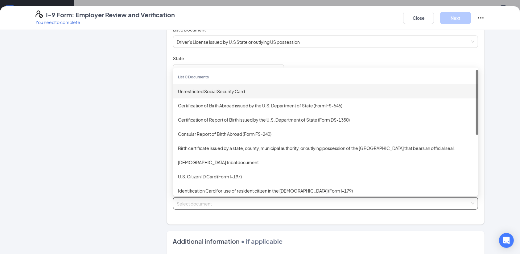
click at [236, 94] on div "Unrestricted Social Security Card" at bounding box center [325, 91] width 305 height 14
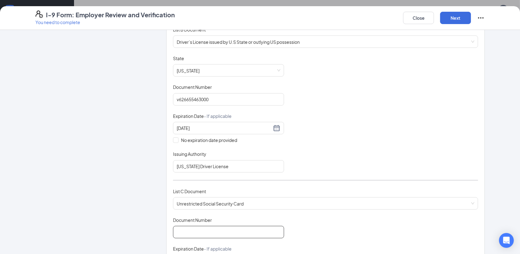
click at [186, 228] on input "Document Number" at bounding box center [228, 232] width 111 height 12
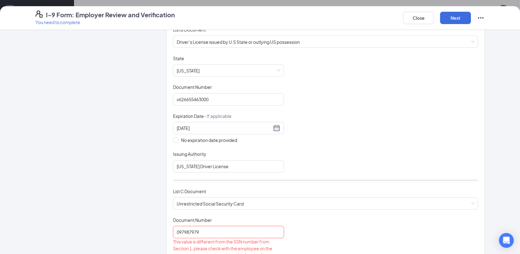
click at [133, 221] on div "Employer Information 2 Document Information 3 Review 4 Sign" at bounding box center [91, 219] width 112 height 555
click at [180, 231] on input "097987979" at bounding box center [228, 232] width 111 height 12
click at [175, 230] on input "097987979" at bounding box center [228, 232] width 111 height 12
click at [215, 233] on input "0797987979" at bounding box center [228, 232] width 111 height 12
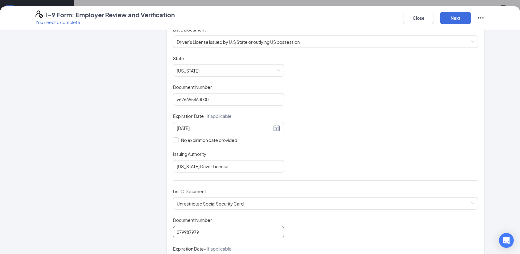
type input "079987979"
click at [109, 218] on div "Employer Information 2 Document Information 3 Review 4 Sign" at bounding box center [91, 209] width 112 height 535
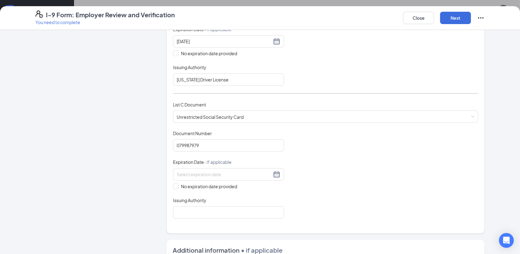
scroll to position [202, 0]
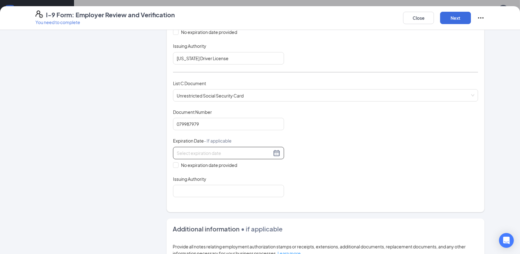
click at [274, 152] on div at bounding box center [229, 152] width 104 height 7
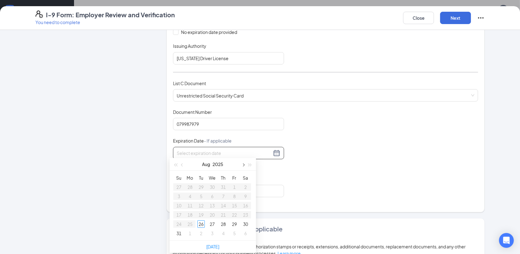
click at [245, 165] on button "button" at bounding box center [243, 164] width 7 height 12
click at [212, 223] on div "26" at bounding box center [211, 223] width 7 height 7
type input "11/26/2025"
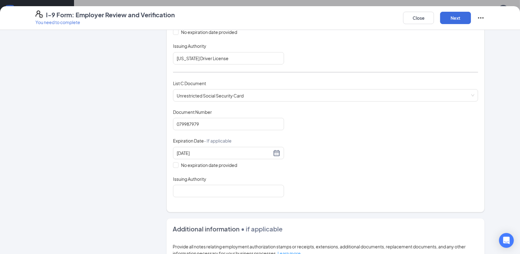
click at [301, 176] on div "Document Title Unrestricted Social Security Card Document Number 079987979 Expi…" at bounding box center [325, 153] width 305 height 88
click at [173, 164] on span at bounding box center [176, 165] width 6 height 6
click at [173, 164] on input "No expiration date provided" at bounding box center [175, 164] width 4 height 4
checkbox input "true"
click at [142, 171] on div "Employer Information 2 Document Information 3 Review 4 Sign" at bounding box center [91, 102] width 112 height 537
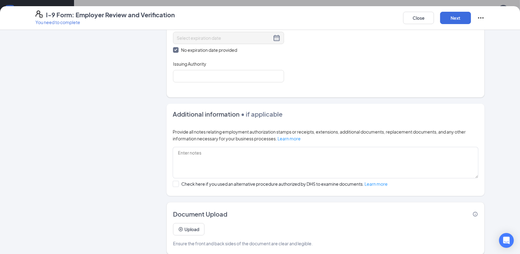
scroll to position [323, 0]
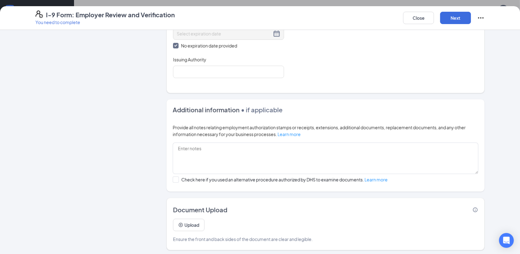
click at [167, 128] on div "Additional information • if applicable Provide all notes relating employment au…" at bounding box center [326, 145] width 318 height 92
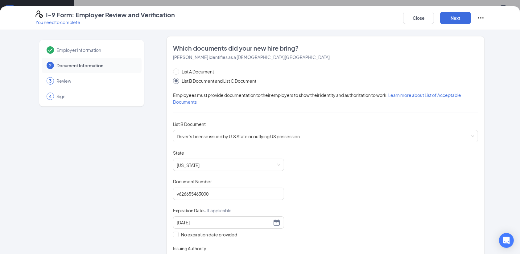
scroll to position [0, 0]
click at [457, 19] on button "Next" at bounding box center [455, 18] width 31 height 12
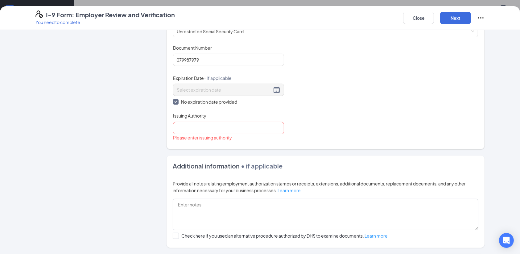
scroll to position [267, 0]
click at [242, 124] on input "Issuing Authority" at bounding box center [228, 127] width 111 height 12
type input "New York"
click at [453, 16] on button "Next" at bounding box center [455, 18] width 31 height 12
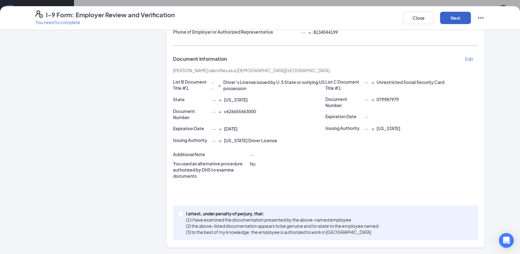
scroll to position [103, 0]
click at [453, 16] on button "Next" at bounding box center [455, 18] width 31 height 12
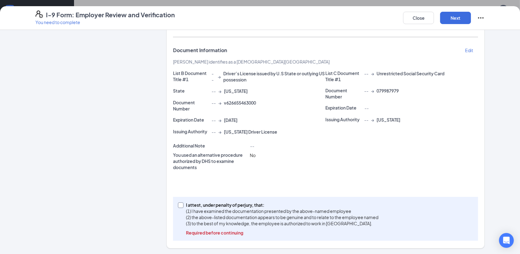
click at [178, 203] on input "I attest, under penalty of perjury, that: (1) I have examined the documentation…" at bounding box center [180, 204] width 4 height 4
checkbox input "true"
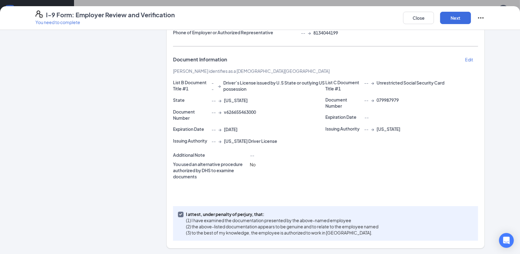
scroll to position [131, 0]
click at [457, 18] on button "Next" at bounding box center [455, 18] width 31 height 12
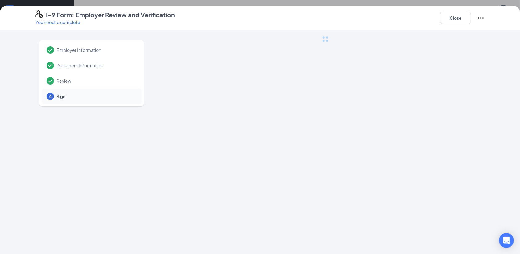
scroll to position [0, 0]
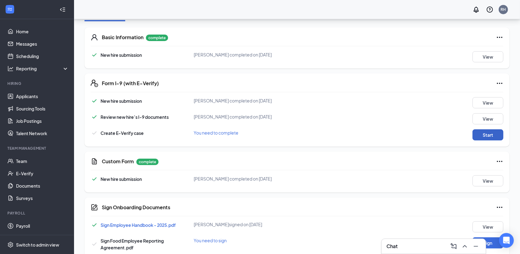
click at [489, 137] on button "Start" at bounding box center [487, 134] width 31 height 11
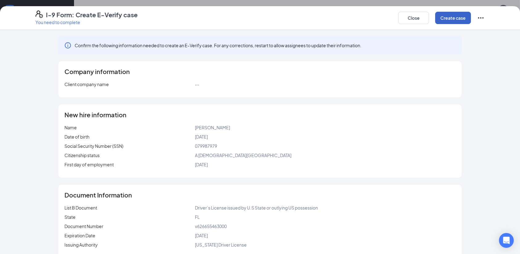
click at [452, 17] on button "Create case" at bounding box center [453, 18] width 36 height 12
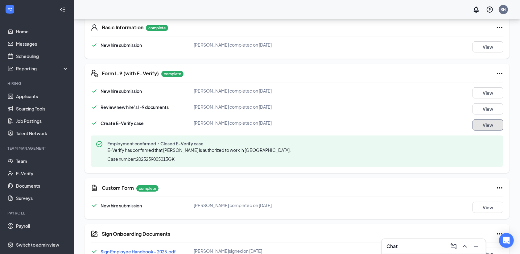
scroll to position [177, 0]
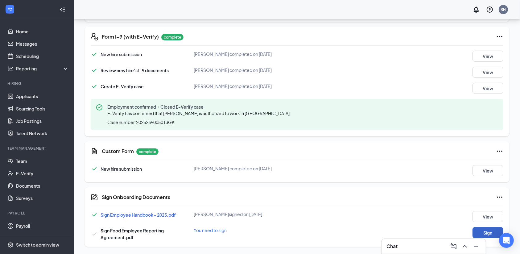
click at [489, 231] on button "Sign" at bounding box center [487, 232] width 31 height 11
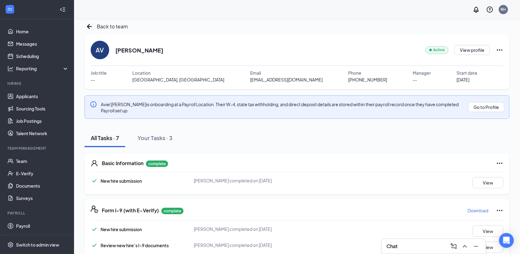
scroll to position [0, 0]
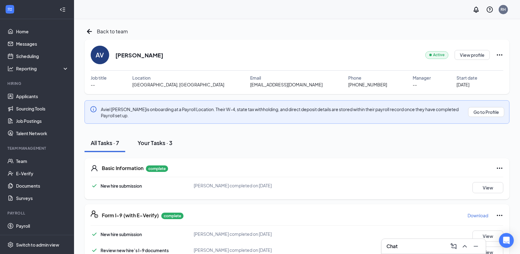
click at [161, 140] on div "Your Tasks · 3" at bounding box center [155, 143] width 35 height 8
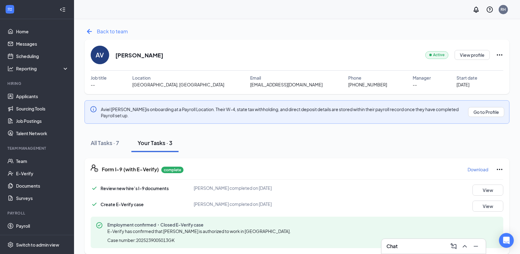
click at [88, 31] on icon "ArrowLeftNew" at bounding box center [89, 31] width 5 height 5
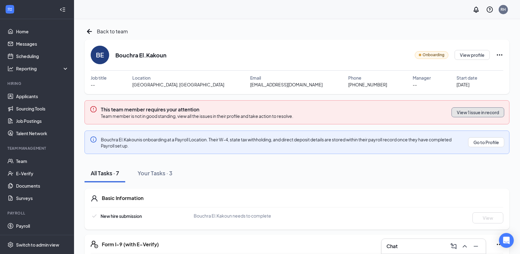
click at [488, 113] on button "View 1 issue in record" at bounding box center [477, 112] width 53 height 10
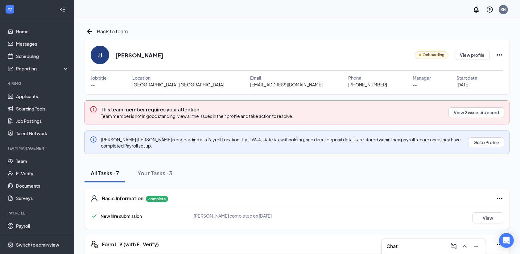
click at [413, 170] on div "All Tasks · 7 Your Tasks · 3" at bounding box center [296, 173] width 425 height 19
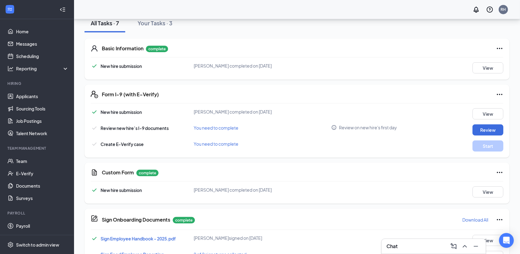
scroll to position [173, 0]
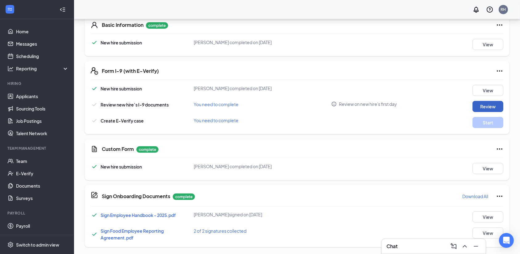
click at [494, 105] on button "Review" at bounding box center [487, 106] width 31 height 11
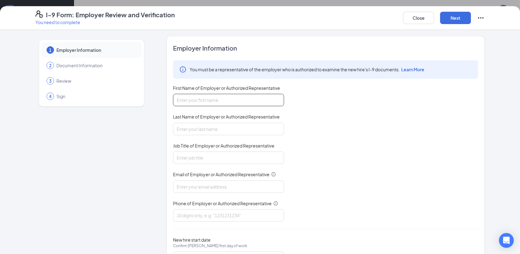
click at [269, 103] on input "First Name of Employer or Authorized Representative" at bounding box center [228, 100] width 111 height 12
type input "Rula"
type input "Wakeel"
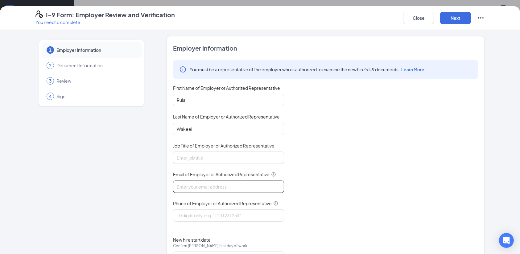
type input "[EMAIL_ADDRESS][DOMAIN_NAME]"
type input "8134044199"
click at [354, 129] on div "You must be a representative of the employer who is authorized to examine the n…" at bounding box center [325, 140] width 305 height 161
click at [258, 153] on input "Job Title of Employer or Authorized Representative" at bounding box center [228, 157] width 111 height 12
type input "Owner"
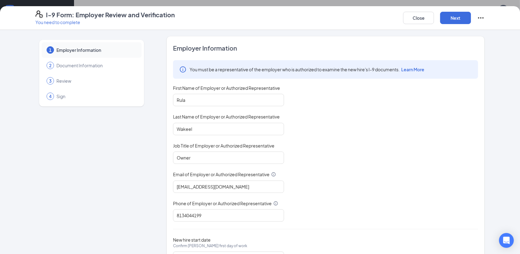
click at [325, 176] on div "You must be a representative of the employer who is authorized to examine the n…" at bounding box center [325, 140] width 305 height 161
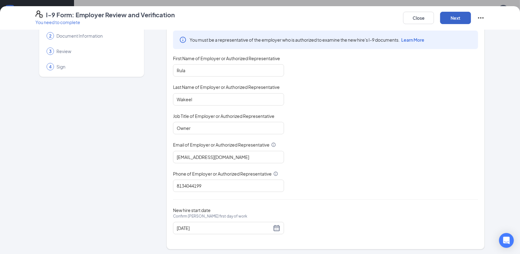
click at [462, 21] on button "Next" at bounding box center [455, 18] width 31 height 12
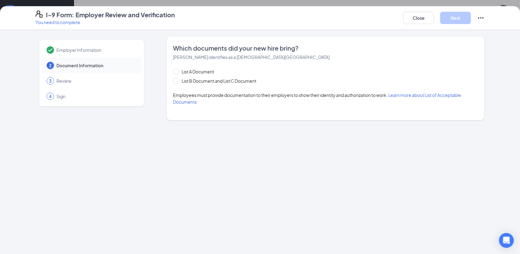
scroll to position [0, 0]
click at [176, 81] on input "List B Document and List C Document" at bounding box center [175, 80] width 4 height 4
radio input "true"
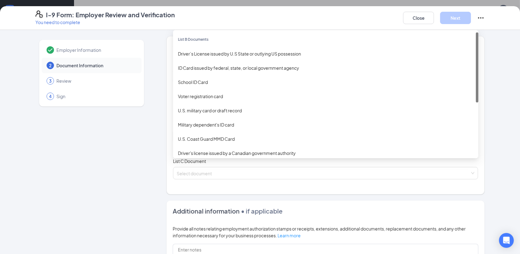
click at [195, 136] on div "Select document List B Documents Driver’s License issued by U.S State or outlyi…" at bounding box center [325, 136] width 305 height 12
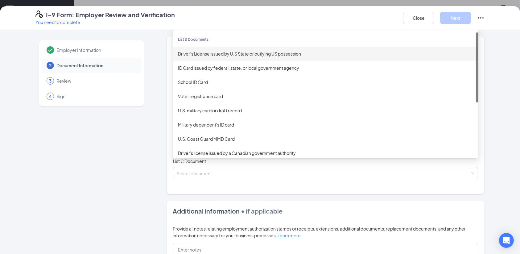
click at [202, 54] on div "Driver’s License issued by U.S State or outlying US possession" at bounding box center [325, 53] width 295 height 7
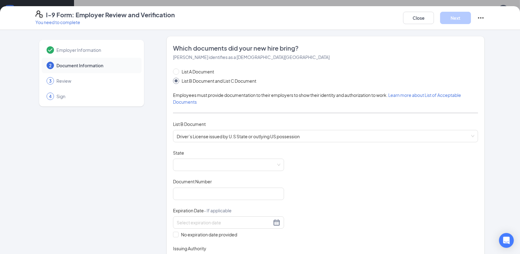
click at [141, 175] on div "Employer Information 2 Document Information 3 Review 4 Sign" at bounding box center [91, 256] width 112 height 440
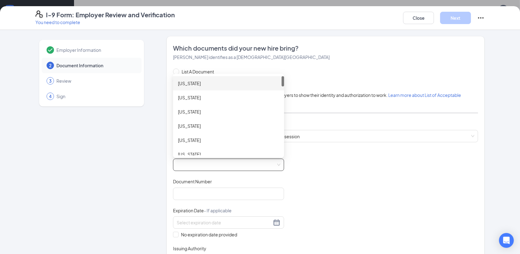
click at [205, 167] on span at bounding box center [229, 165] width 104 height 12
drag, startPoint x: 279, startPoint y: 80, endPoint x: 280, endPoint y: 93, distance: 13.0
click at [282, 93] on div at bounding box center [283, 94] width 2 height 10
click at [232, 121] on div "[US_STATE]" at bounding box center [228, 124] width 101 height 7
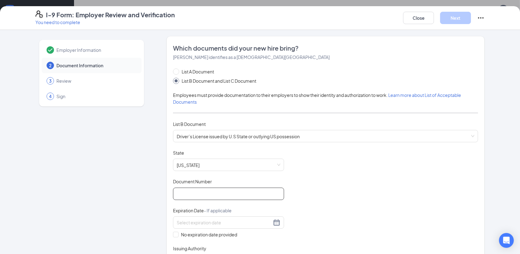
click at [197, 194] on input "Document Number" at bounding box center [228, 193] width 111 height 12
click at [197, 194] on input "j" at bounding box center [228, 193] width 111 height 12
type input "j634990727000"
click at [270, 221] on div at bounding box center [229, 222] width 104 height 7
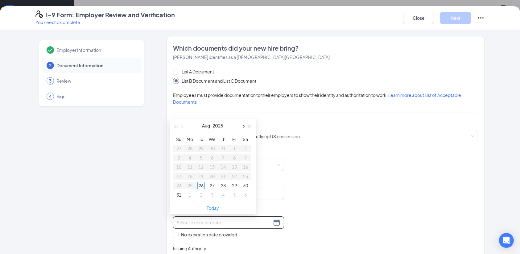
click at [246, 129] on button "button" at bounding box center [243, 125] width 7 height 12
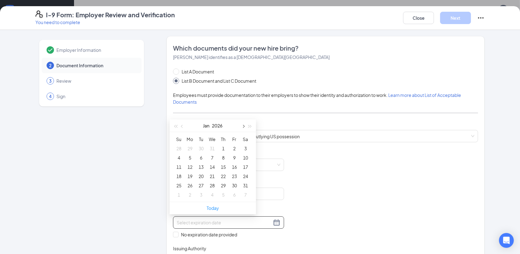
click at [246, 129] on button "button" at bounding box center [243, 125] width 7 height 12
click at [199, 150] on div "3" at bounding box center [200, 148] width 7 height 7
click at [233, 147] on div "3" at bounding box center [234, 148] width 7 height 7
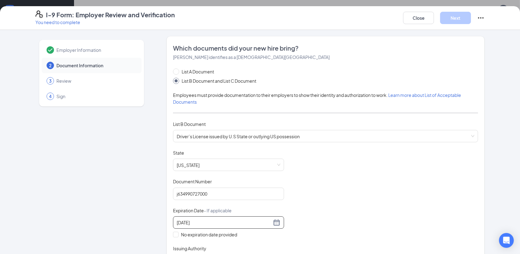
type input "[DATE]"
click at [148, 200] on div "Employer Information 2 Document Information 3 Review 4 Sign Which documents did…" at bounding box center [259, 256] width 449 height 440
click at [157, 208] on div "Employer Information 2 Document Information 3 Review 4 Sign Which documents did…" at bounding box center [259, 256] width 449 height 440
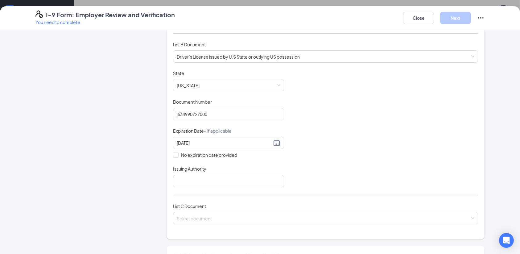
scroll to position [100, 0]
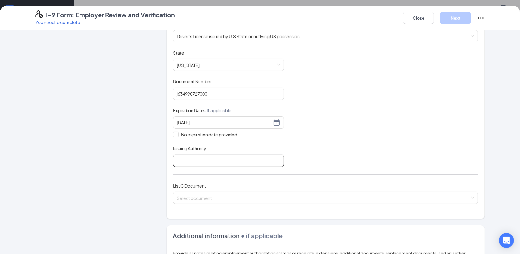
click at [261, 161] on input "Issuing Authority" at bounding box center [228, 160] width 111 height 12
type input "FL"
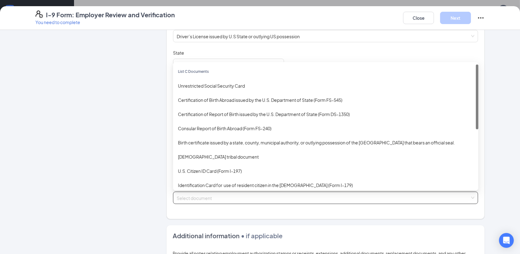
click at [241, 195] on input "search" at bounding box center [323, 196] width 293 height 9
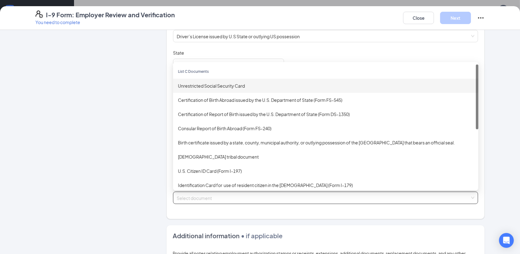
click at [244, 88] on div "Unrestricted Social Security Card" at bounding box center [325, 86] width 305 height 14
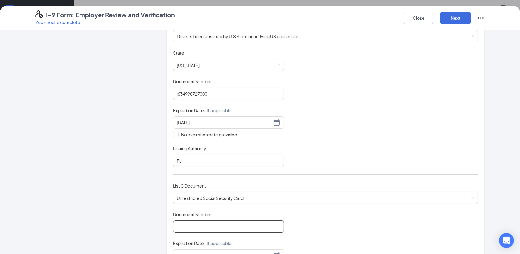
click at [197, 223] on input "Document Number" at bounding box center [228, 226] width 111 height 12
type input "424251811"
click at [122, 224] on div "Employer Information 2 Document Information 3 Review 4 Sign" at bounding box center [91, 203] width 112 height 535
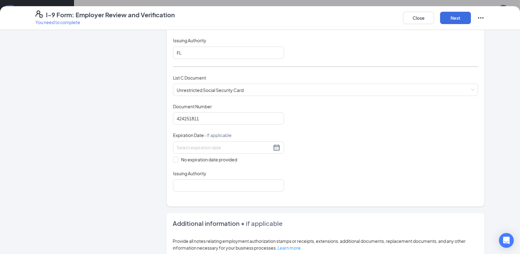
scroll to position [211, 0]
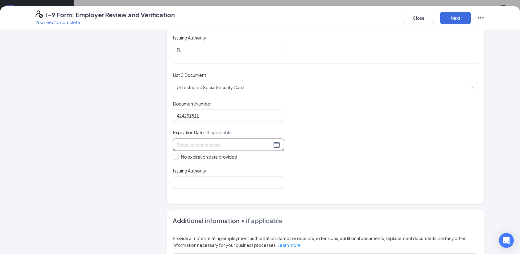
click at [271, 142] on div at bounding box center [229, 144] width 104 height 7
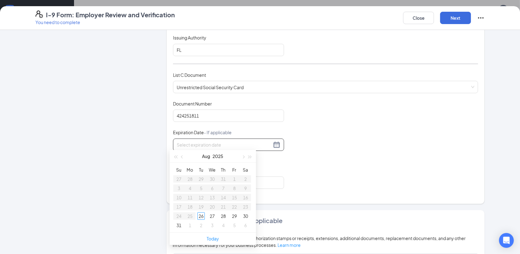
click at [271, 142] on div at bounding box center [229, 144] width 104 height 7
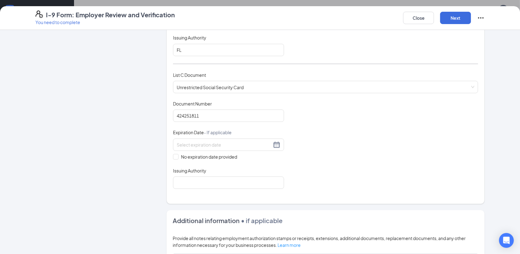
click at [138, 146] on div "Employer Information 2 Document Information 3 Review 4 Sign" at bounding box center [91, 92] width 112 height 535
click at [173, 154] on input "No expiration date provided" at bounding box center [175, 156] width 4 height 4
checkbox input "true"
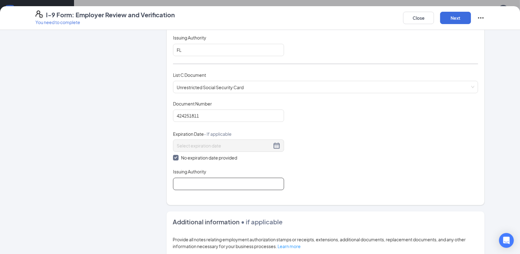
click at [217, 180] on input "Issuing Authority" at bounding box center [228, 184] width 111 height 12
type input "Social Security"
click at [121, 191] on div "Employer Information 2 Document Information 3 Review 4 Sign" at bounding box center [91, 93] width 112 height 537
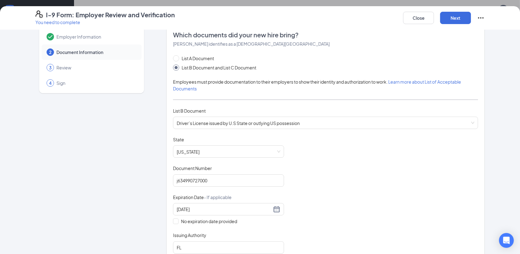
scroll to position [0, 0]
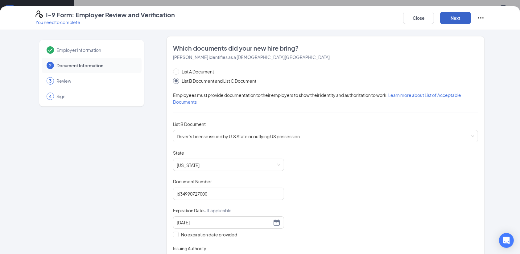
click at [455, 20] on button "Next" at bounding box center [455, 18] width 31 height 12
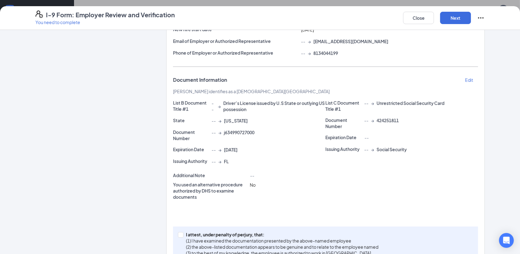
scroll to position [84, 0]
click at [178, 233] on input "I attest, under penalty of [PERSON_NAME], that: (1) I have examined the documen…" at bounding box center [180, 233] width 4 height 4
checkbox input "true"
click at [451, 22] on button "Next" at bounding box center [455, 18] width 31 height 12
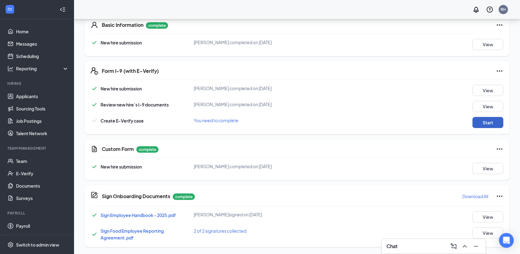
click at [492, 124] on button "Start" at bounding box center [487, 122] width 31 height 11
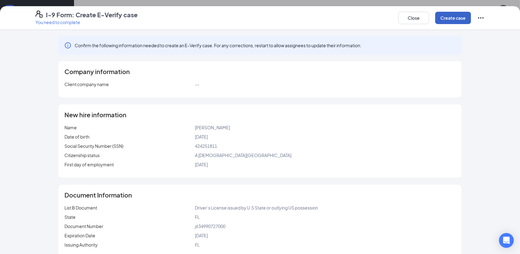
click at [457, 20] on button "Create case" at bounding box center [453, 18] width 36 height 12
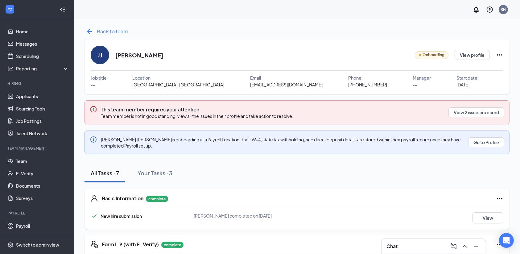
click at [90, 31] on icon "ArrowLeftNew" at bounding box center [89, 31] width 5 height 5
